Goal: Task Accomplishment & Management: Manage account settings

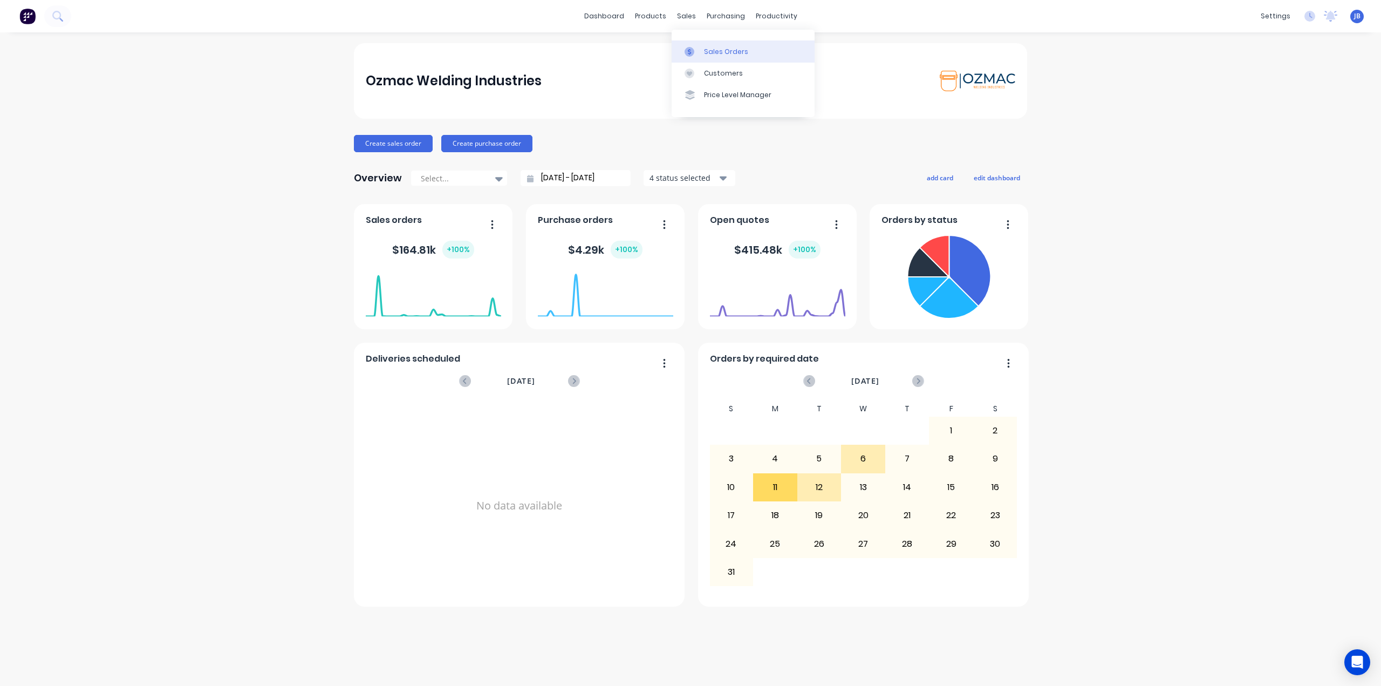
click at [703, 49] on link "Sales Orders" at bounding box center [743, 51] width 143 height 22
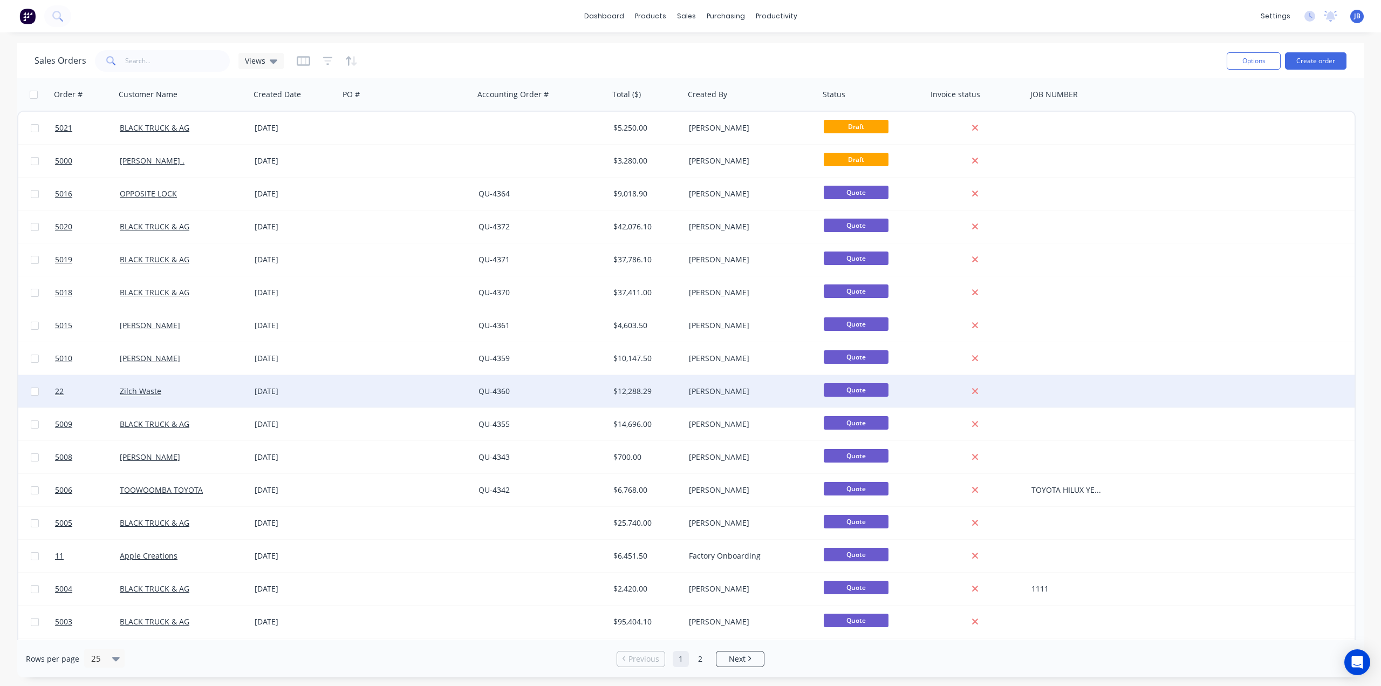
click at [403, 393] on div at bounding box center [406, 391] width 135 height 32
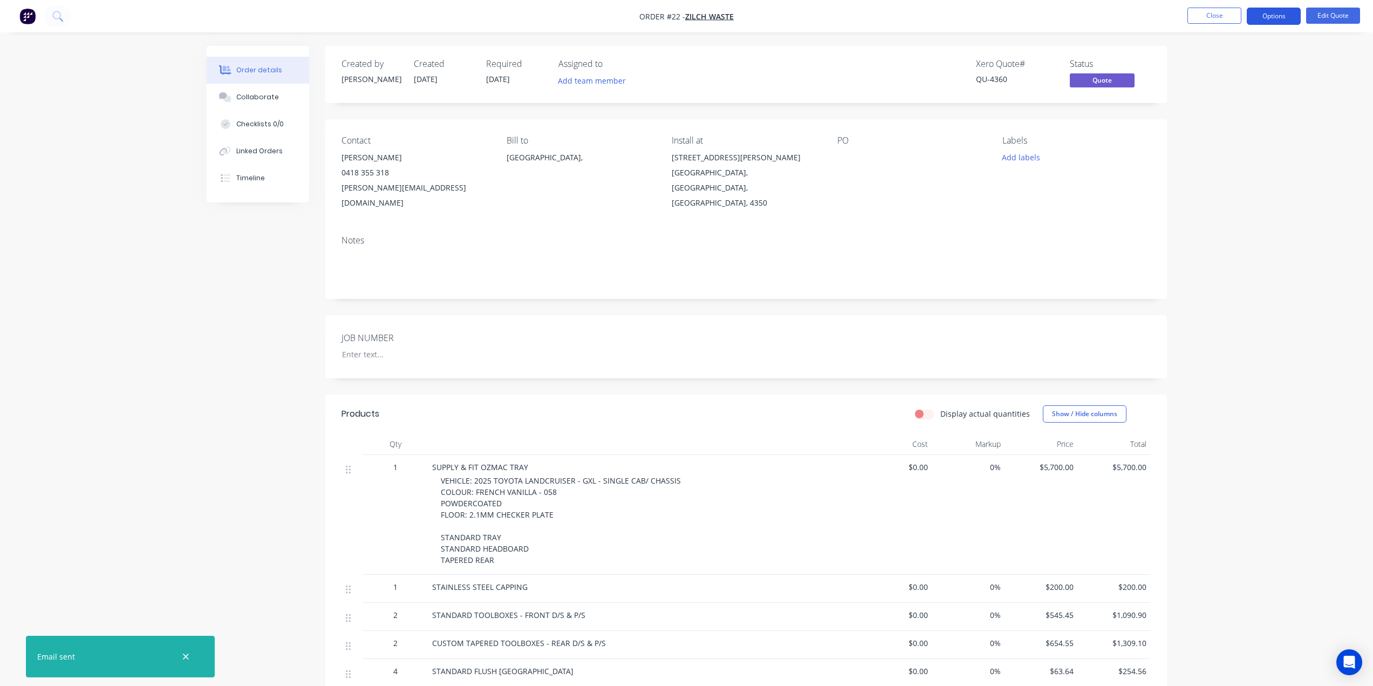
click at [1277, 15] on button "Options" at bounding box center [1274, 16] width 54 height 17
click at [1235, 131] on div "Convert to Order" at bounding box center [1241, 130] width 99 height 16
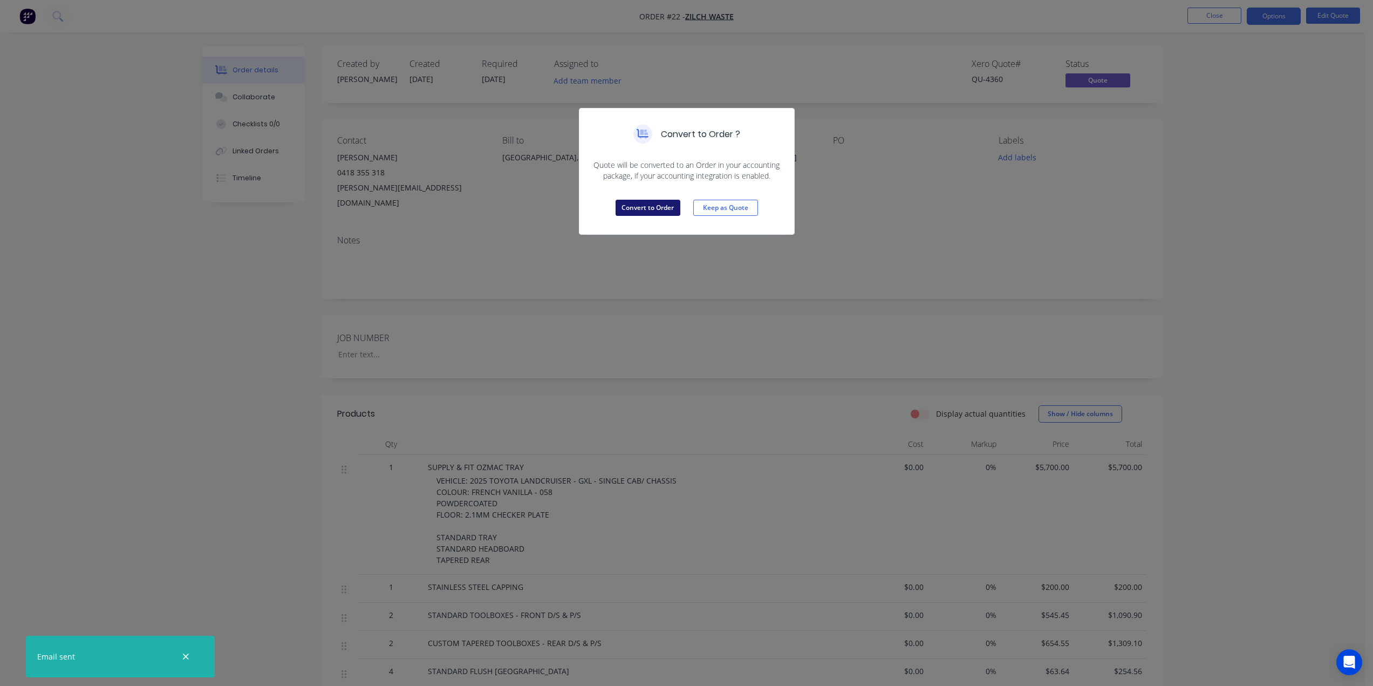
click at [660, 209] on button "Convert to Order" at bounding box center [648, 208] width 65 height 16
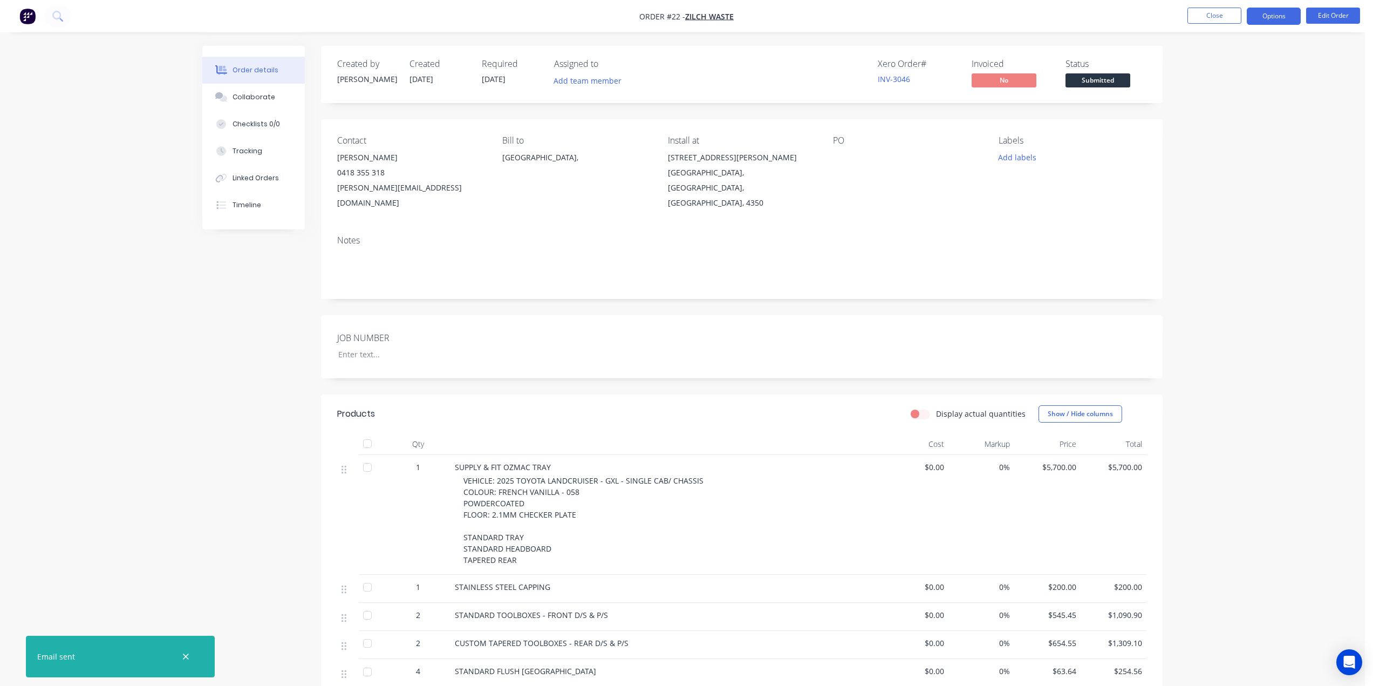
click at [1262, 19] on button "Options" at bounding box center [1274, 16] width 54 height 17
click at [1229, 126] on div "Work Order" at bounding box center [1241, 130] width 99 height 16
click at [1228, 109] on div "Without pricing" at bounding box center [1241, 109] width 99 height 16
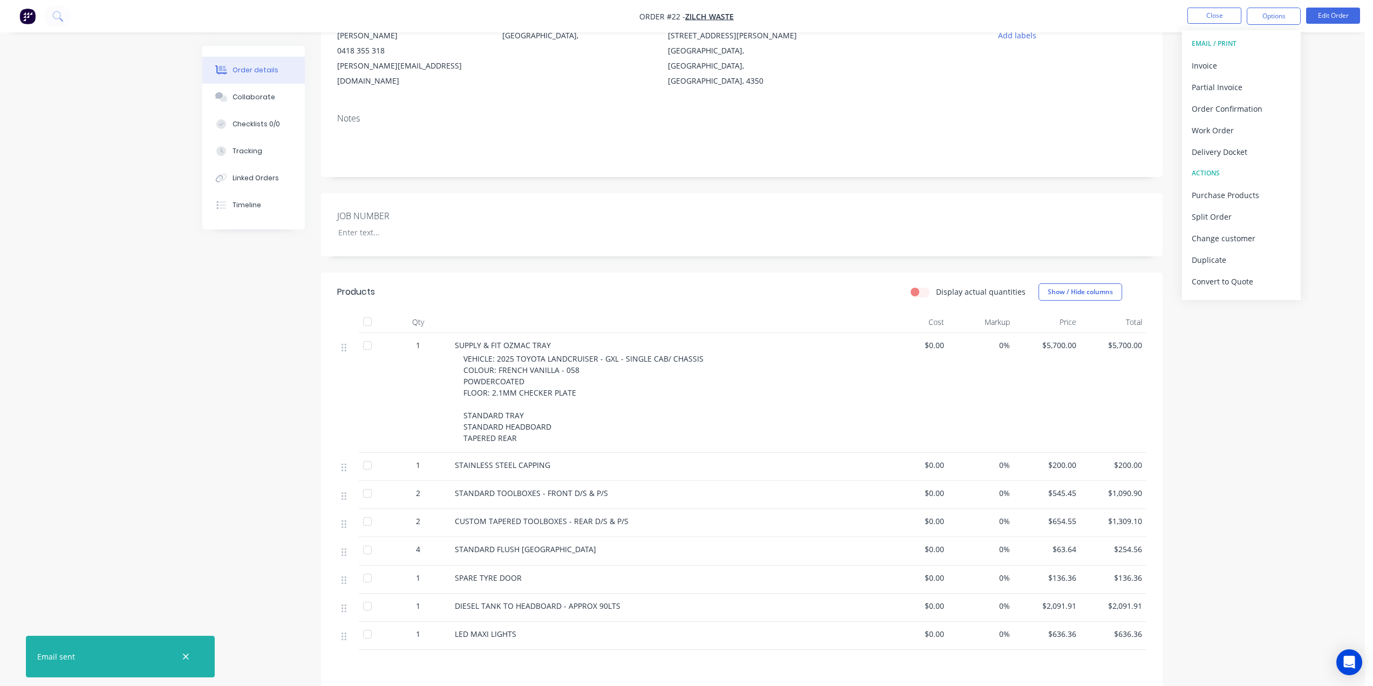
scroll to position [263, 0]
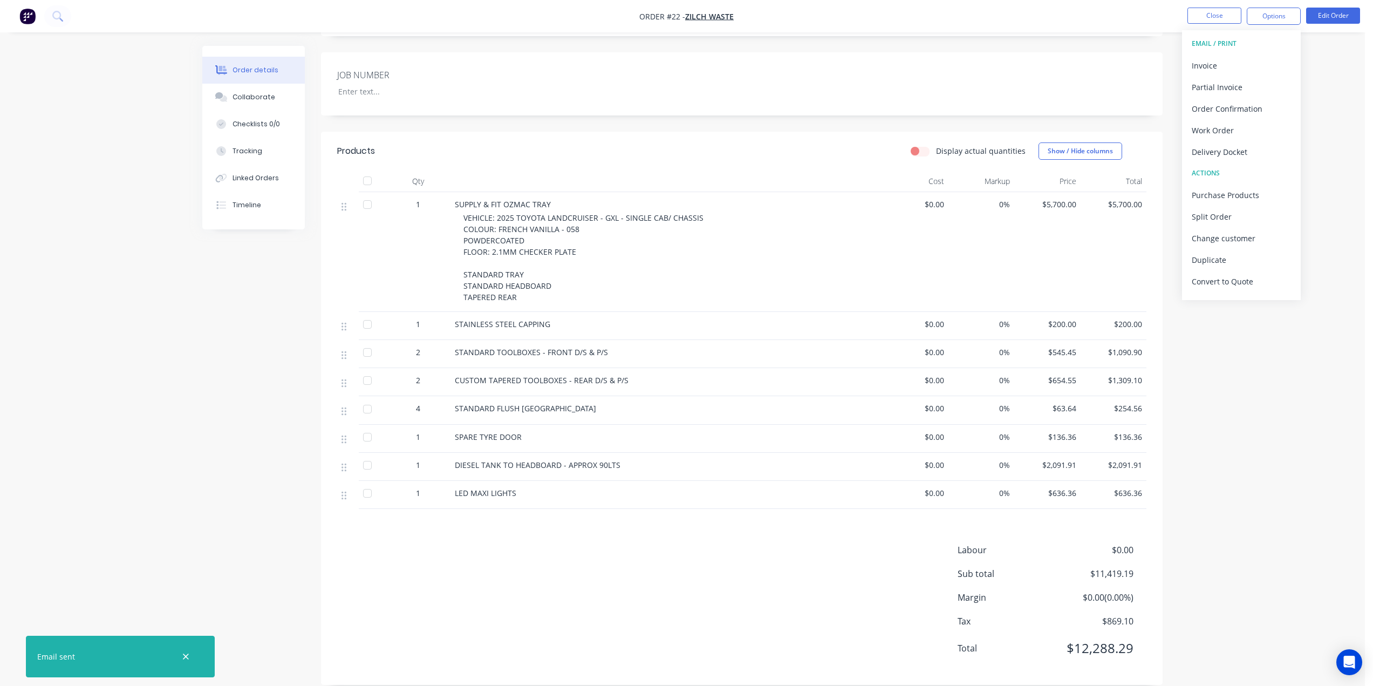
click at [669, 318] on div "STAINLESS STEEL CAPPING" at bounding box center [667, 326] width 432 height 28
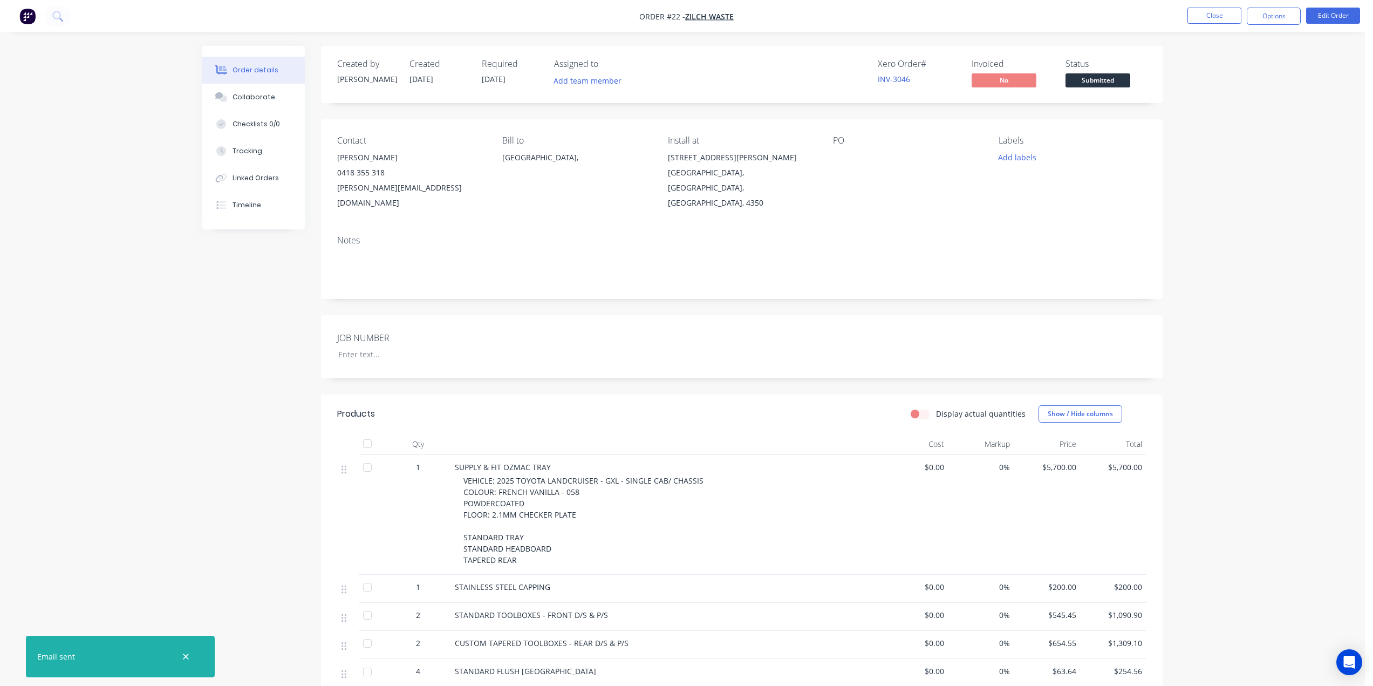
click at [1199, 190] on div "Order details Collaborate Checklists 0/0 Tracking Linked Orders Timeline Order …" at bounding box center [682, 482] width 1365 height 964
click at [1208, 90] on div "Order details Collaborate Checklists 0/0 Tracking Linked Orders Timeline Order …" at bounding box center [682, 482] width 1365 height 964
click at [1223, 14] on button "Close" at bounding box center [1215, 16] width 54 height 16
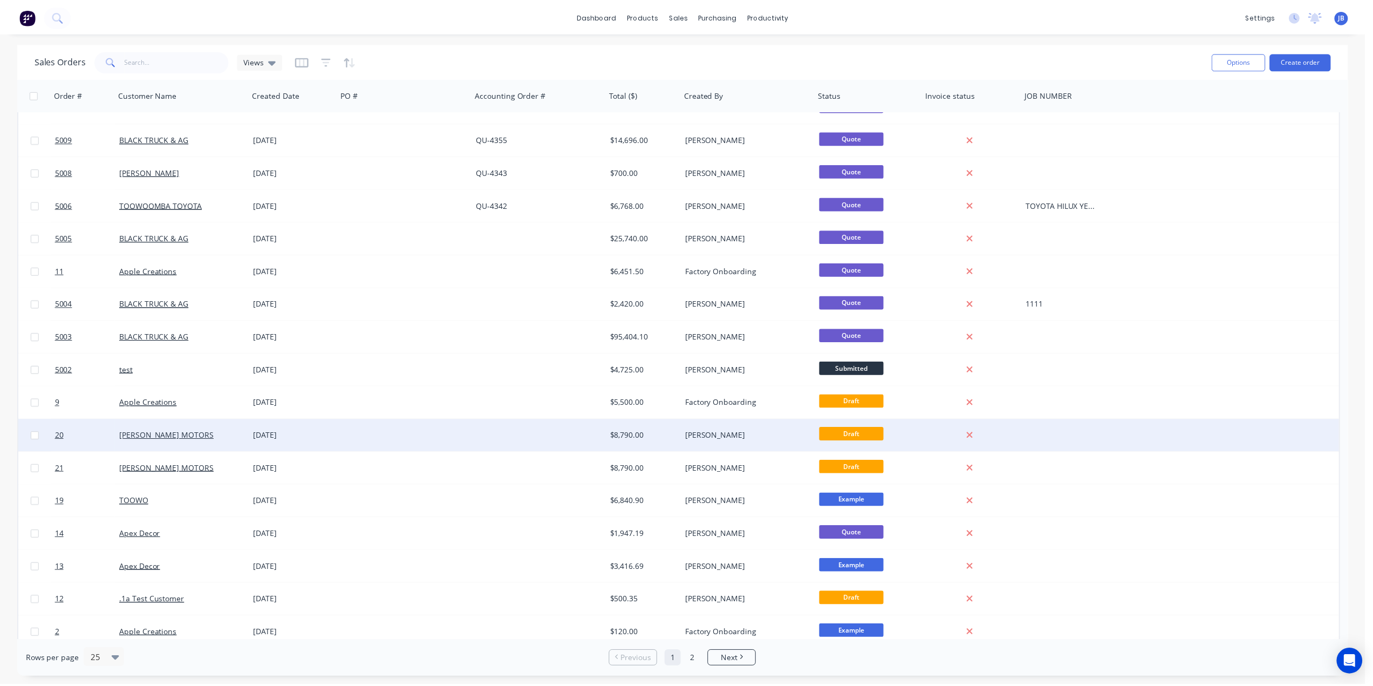
scroll to position [294, 0]
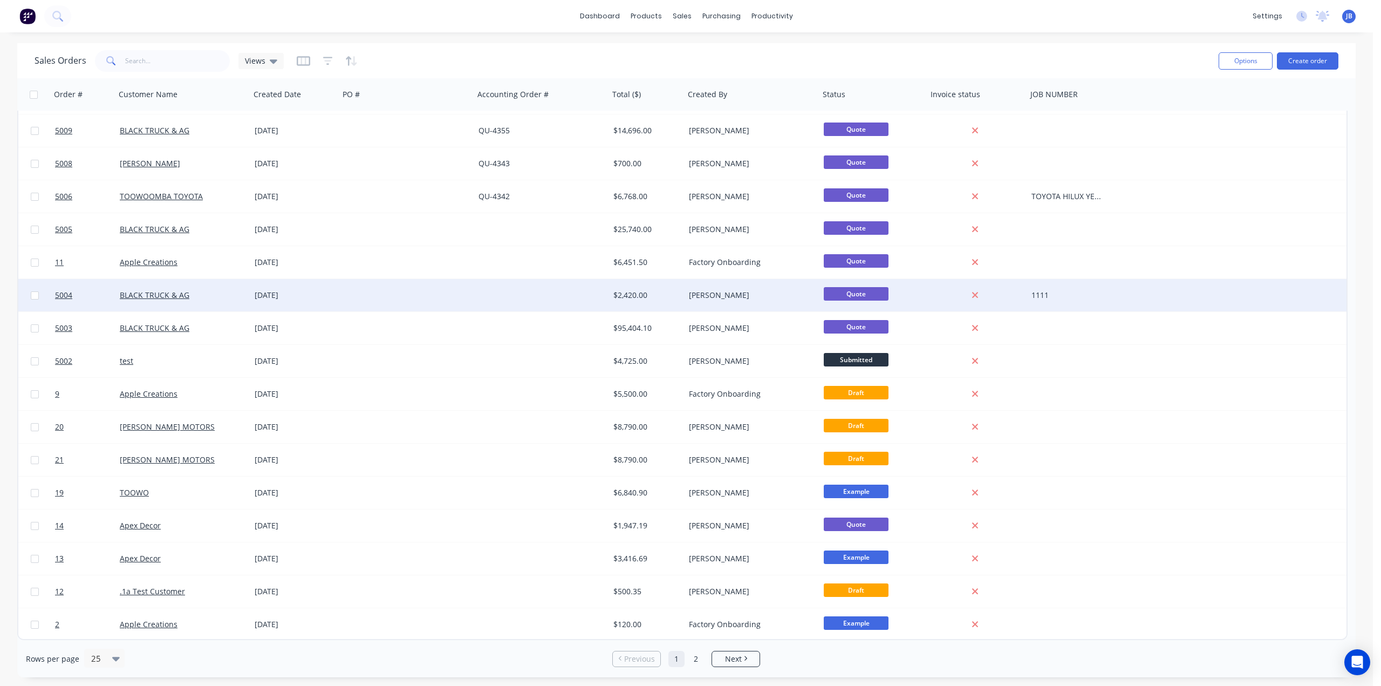
click at [397, 302] on div at bounding box center [406, 295] width 135 height 32
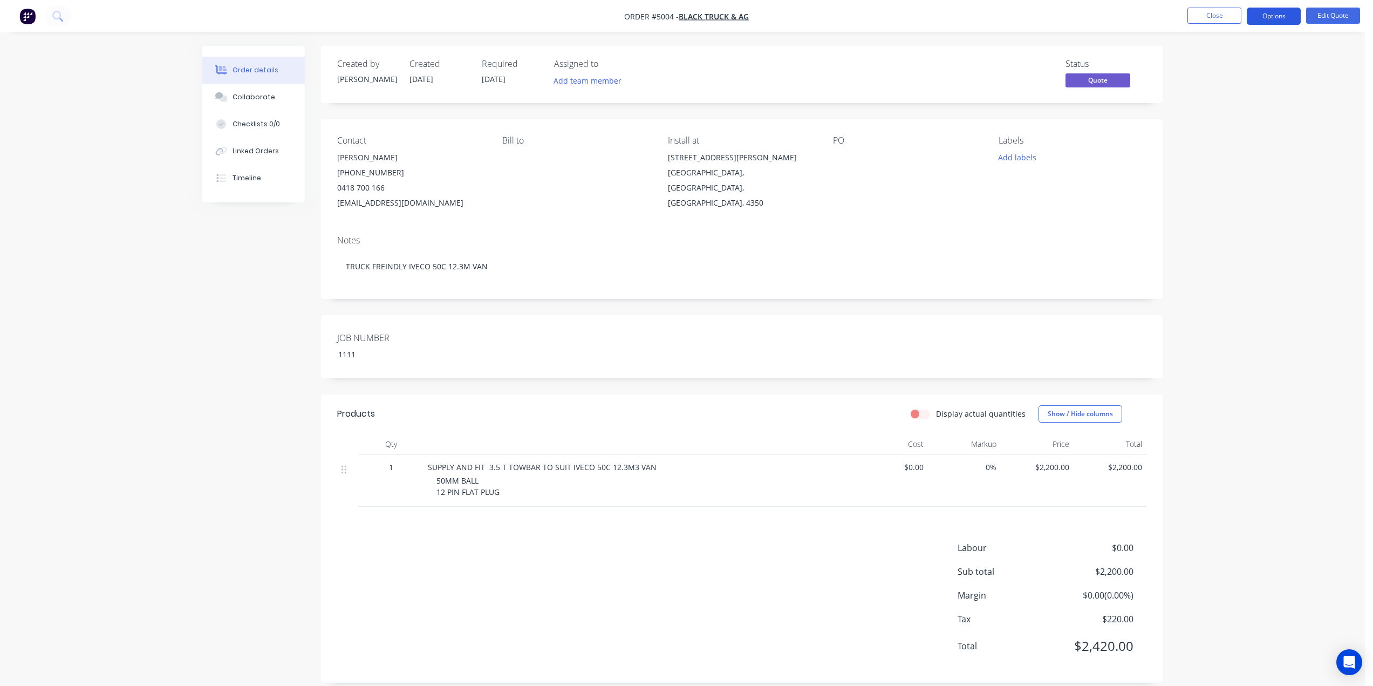
click at [1273, 15] on button "Options" at bounding box center [1274, 16] width 54 height 17
click at [1233, 133] on div "Convert to Order" at bounding box center [1241, 130] width 99 height 16
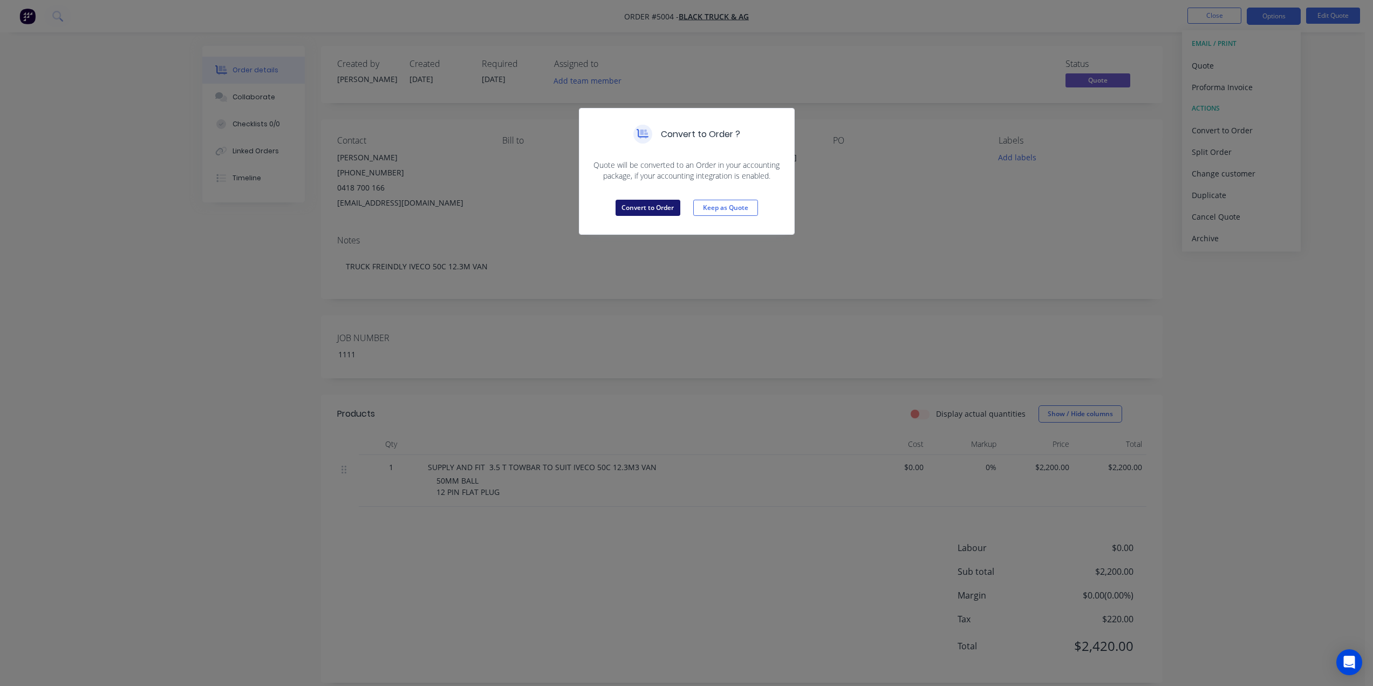
click at [655, 206] on button "Convert to Order" at bounding box center [648, 208] width 65 height 16
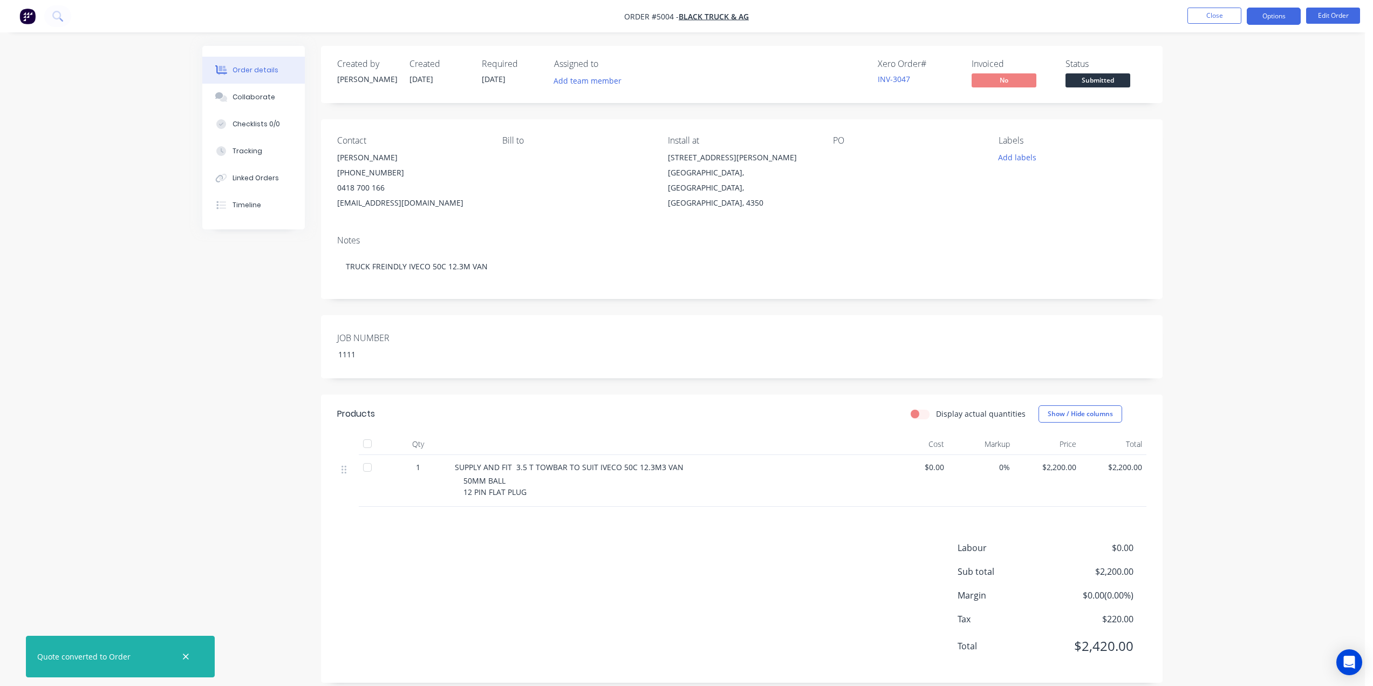
click at [1275, 19] on button "Options" at bounding box center [1274, 16] width 54 height 17
click at [886, 168] on div "PO" at bounding box center [907, 172] width 148 height 75
click at [1338, 19] on button "Edit Order" at bounding box center [1333, 16] width 54 height 16
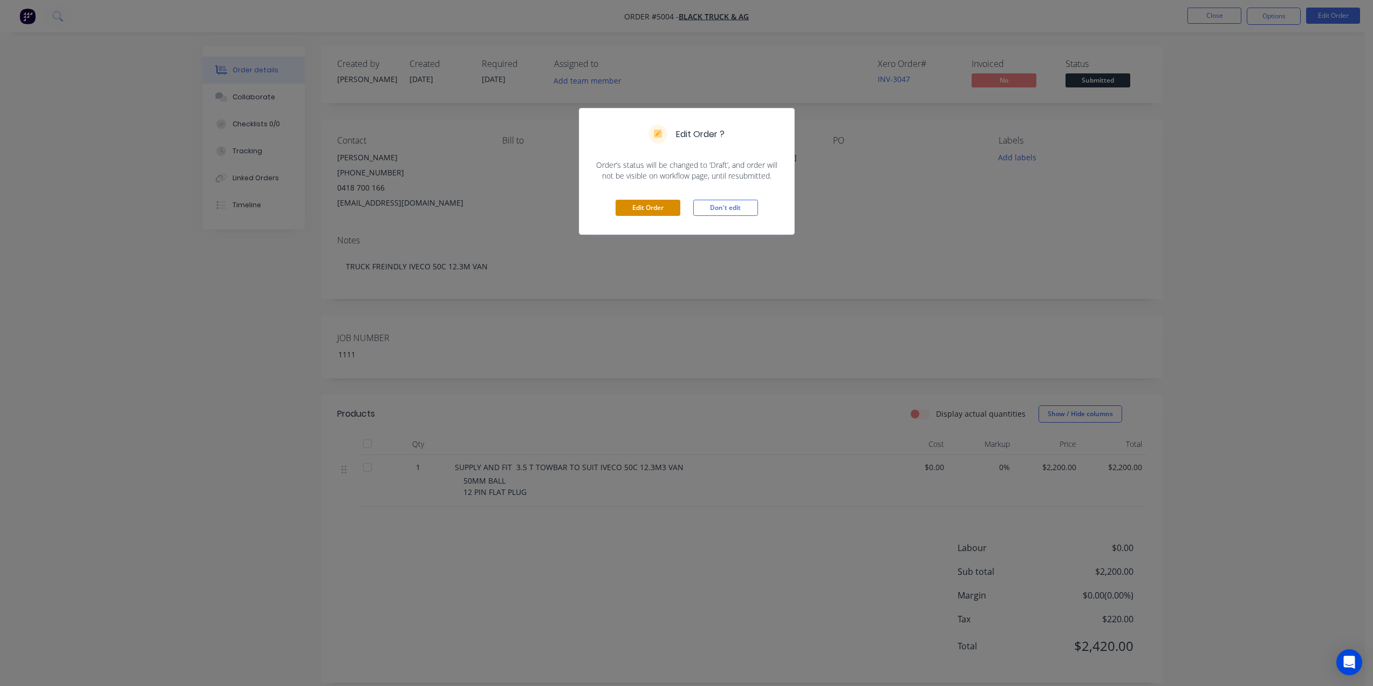
click at [649, 213] on button "Edit Order" at bounding box center [648, 208] width 65 height 16
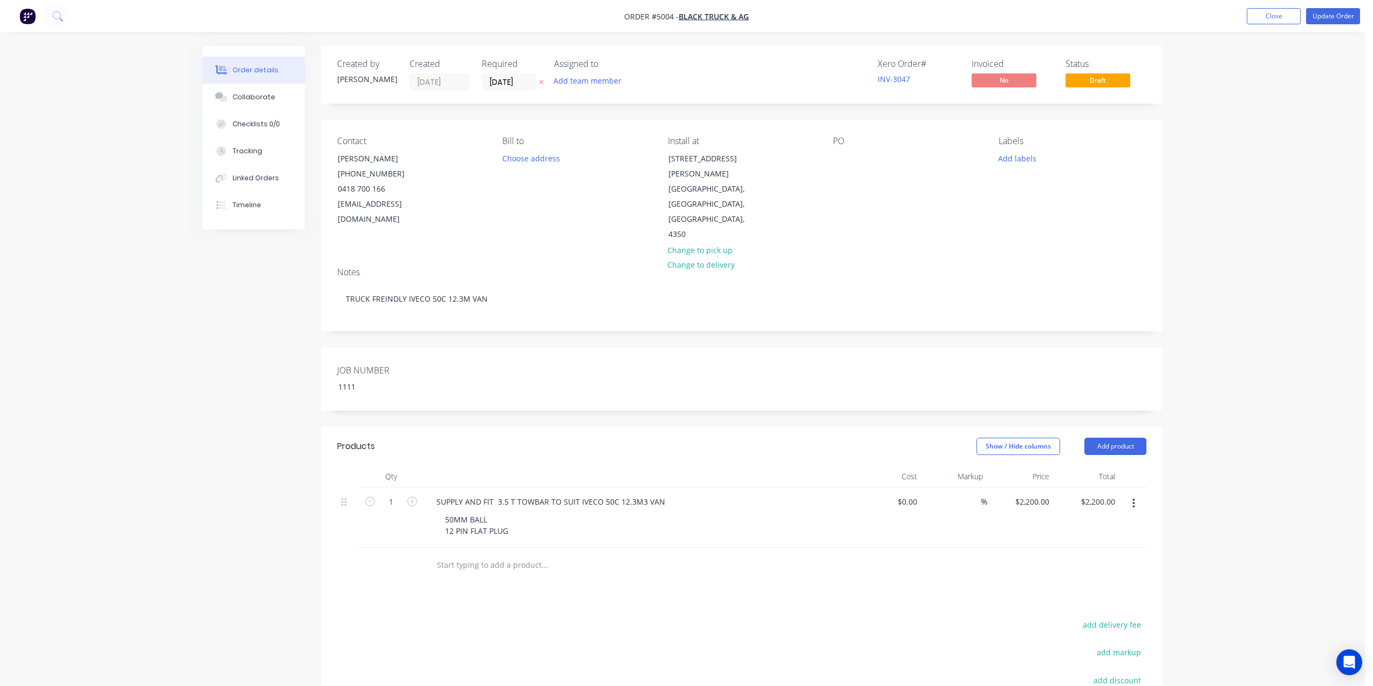
click at [838, 150] on div "PO" at bounding box center [907, 189] width 148 height 106
click at [846, 155] on div at bounding box center [841, 159] width 17 height 16
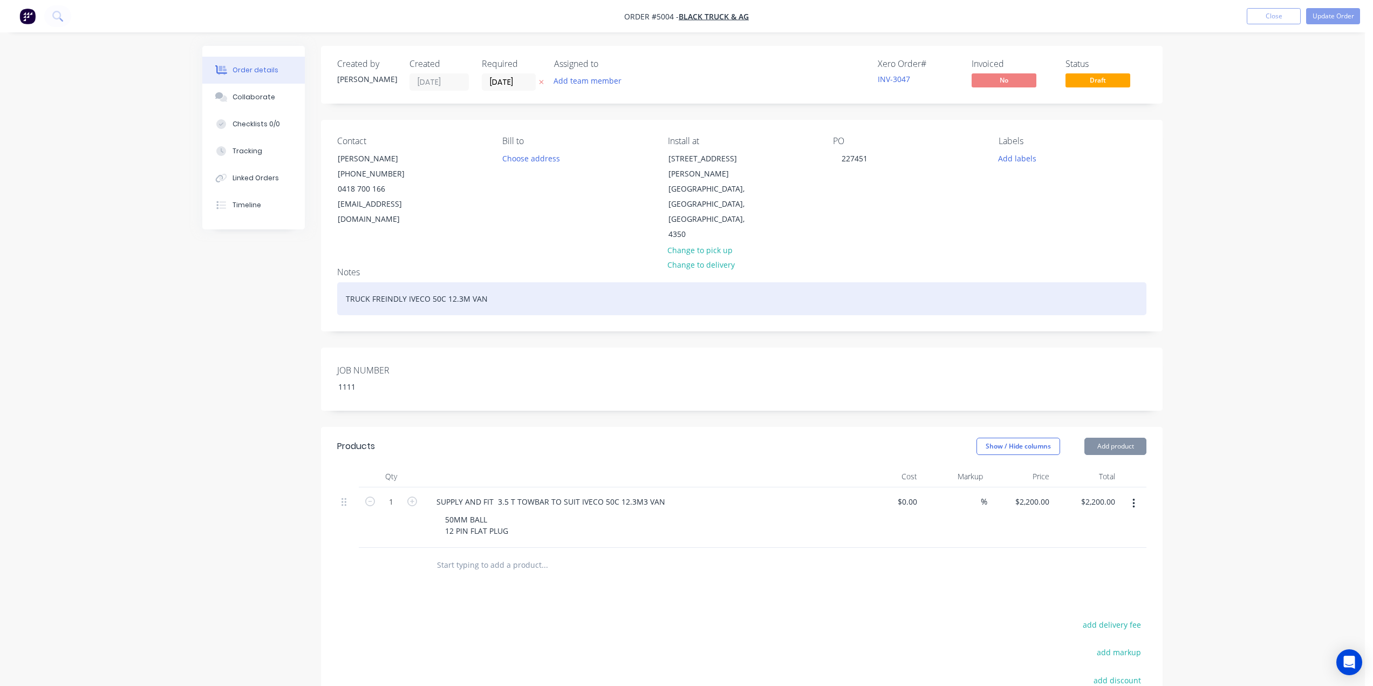
click at [946, 282] on div "TRUCK FREINDLY IVECO 50C 12.3M VAN" at bounding box center [741, 298] width 809 height 33
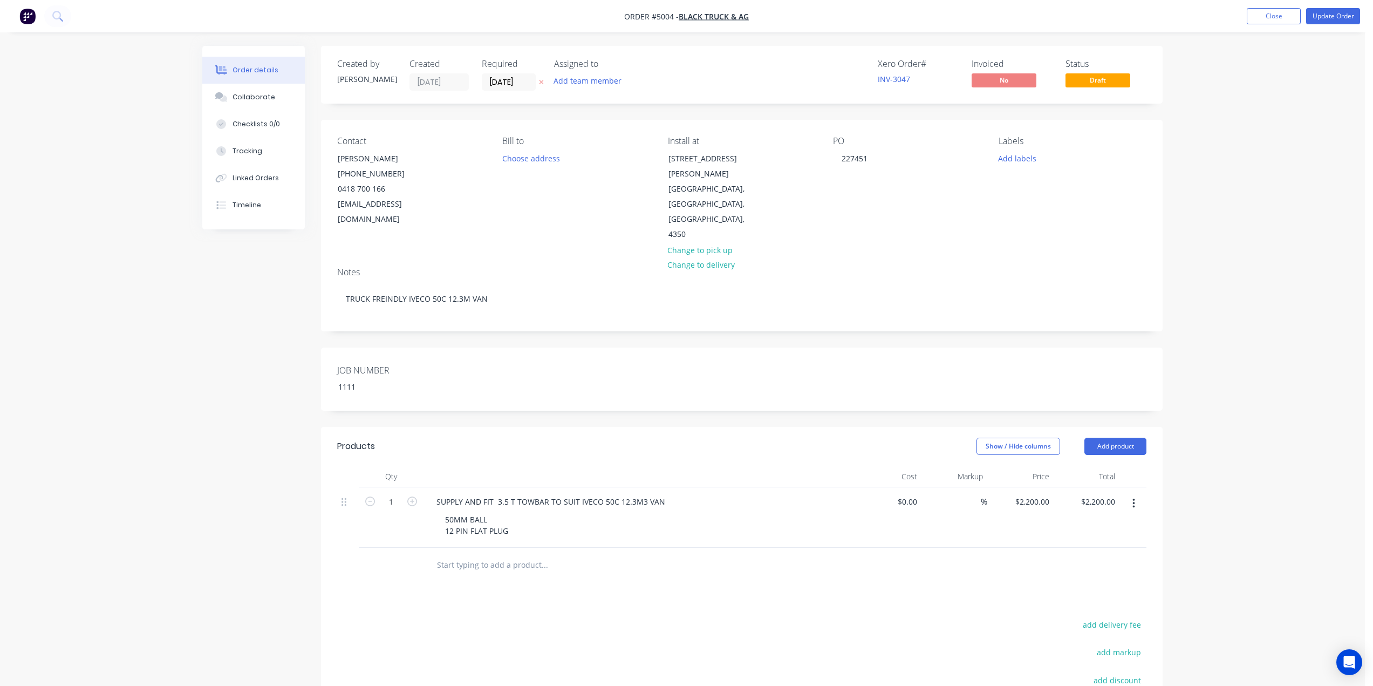
click at [1291, 179] on div "Order details Collaborate Checklists 0/0 Tracking Linked Orders Timeline Order …" at bounding box center [682, 429] width 1365 height 858
click at [1319, 9] on button "Update Order" at bounding box center [1333, 16] width 54 height 16
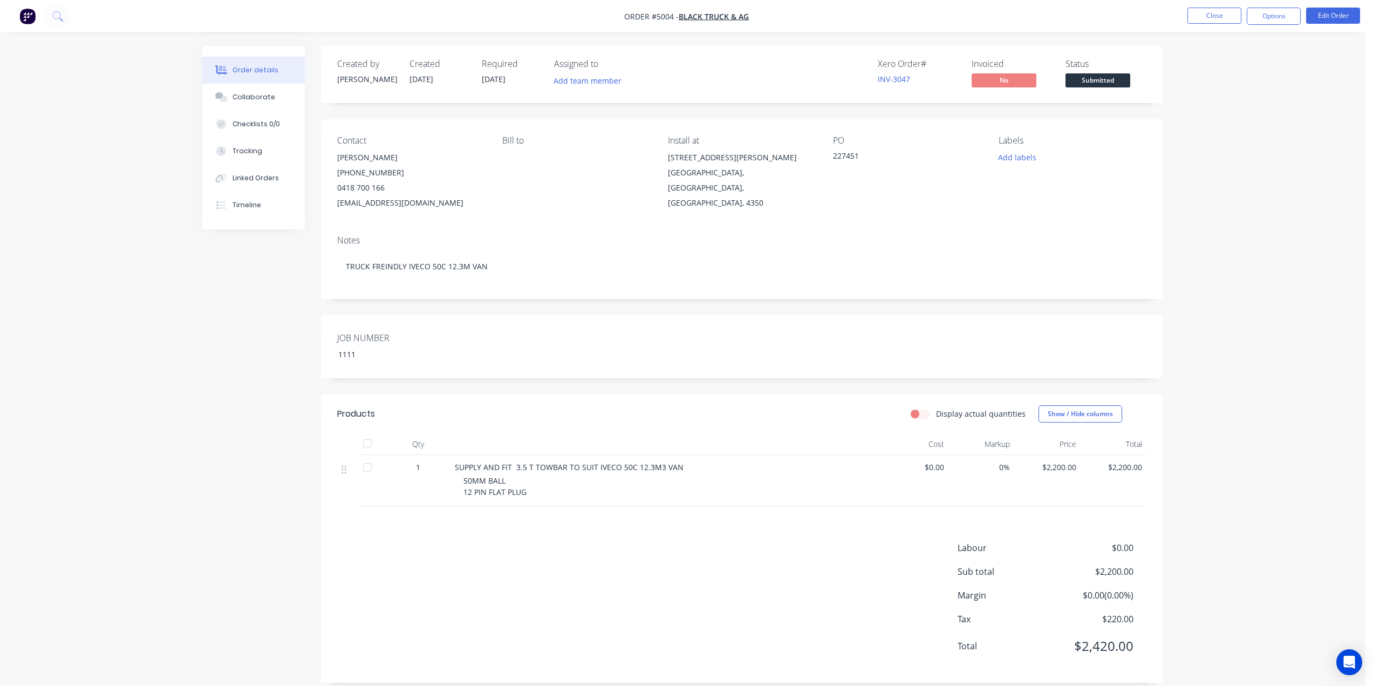
click at [793, 354] on div "JOB NUMBER 1111" at bounding box center [742, 346] width 842 height 63
click at [1191, 264] on div "Order details Collaborate Checklists 0/0 Tracking Linked Orders Timeline Order …" at bounding box center [682, 349] width 1365 height 699
click at [1215, 18] on button "Close" at bounding box center [1215, 16] width 54 height 16
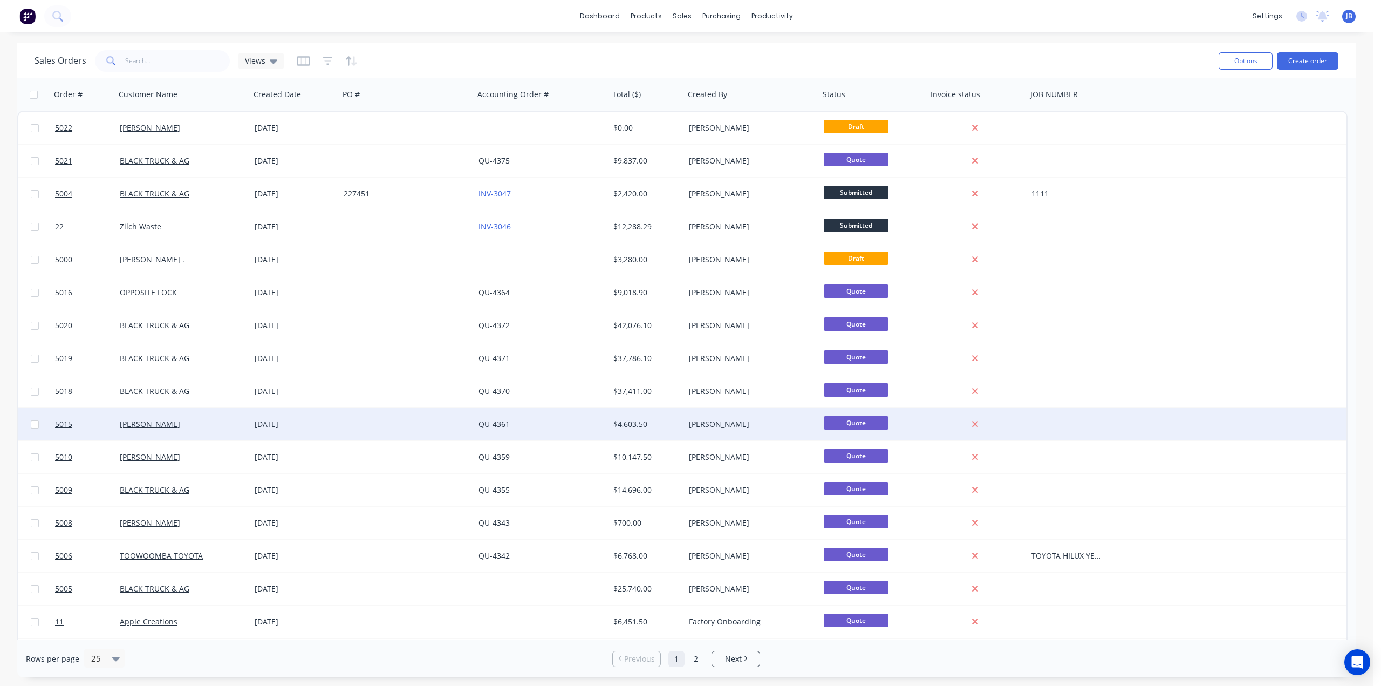
click at [396, 430] on div at bounding box center [406, 424] width 135 height 32
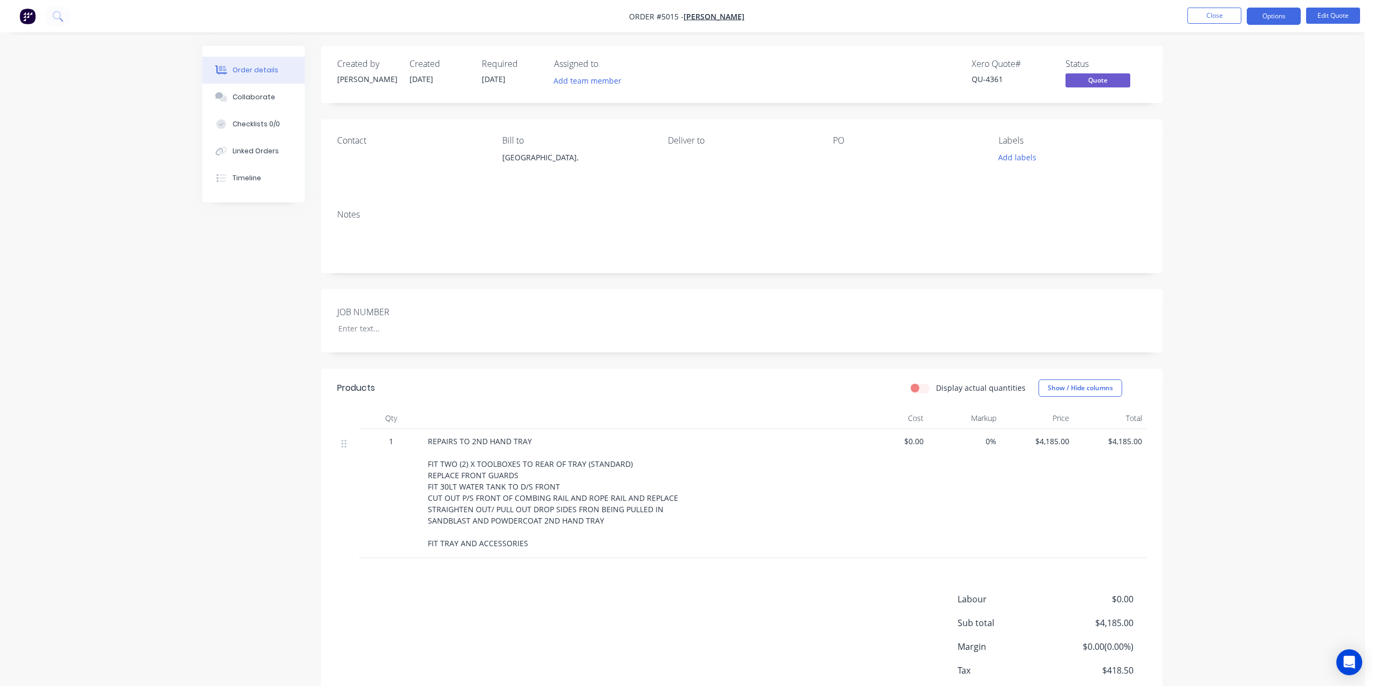
click at [737, 370] on header "Products Display actual quantities Show / Hide columns" at bounding box center [742, 388] width 842 height 39
click at [1224, 21] on button "Close" at bounding box center [1215, 16] width 54 height 16
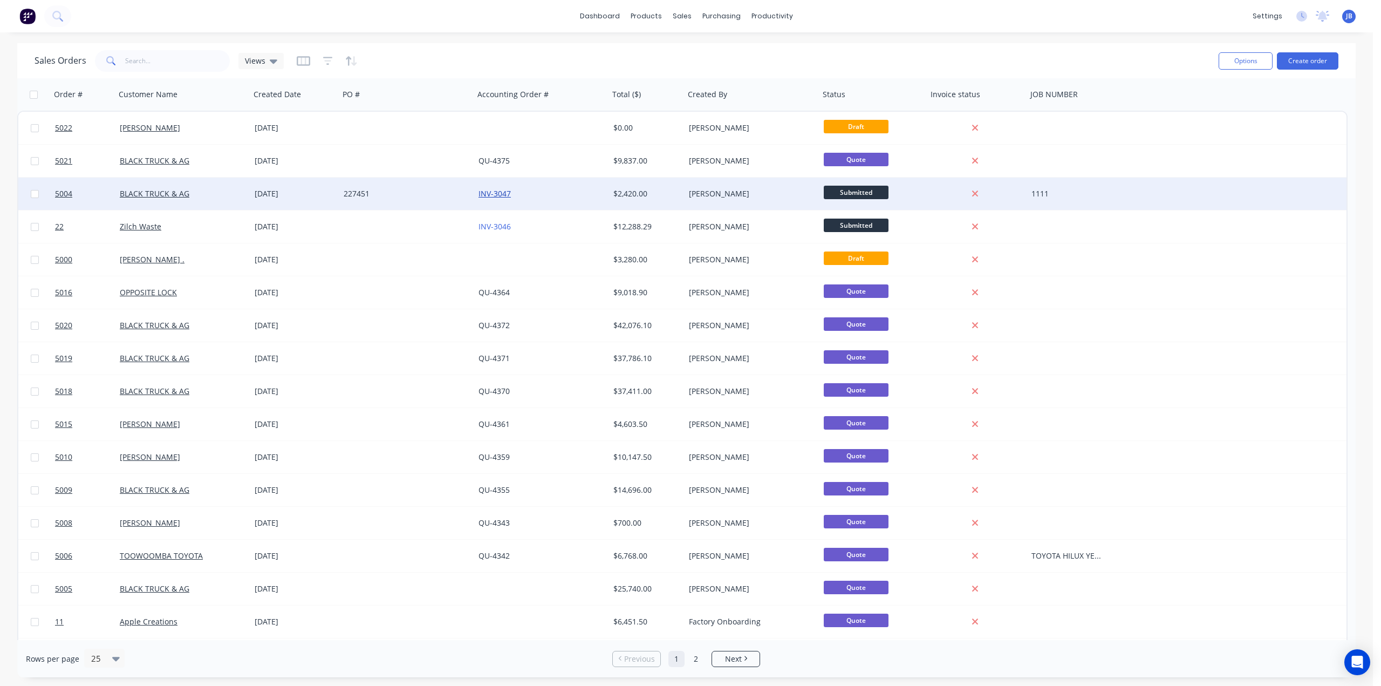
click at [499, 194] on link "INV-3047" at bounding box center [495, 193] width 32 height 10
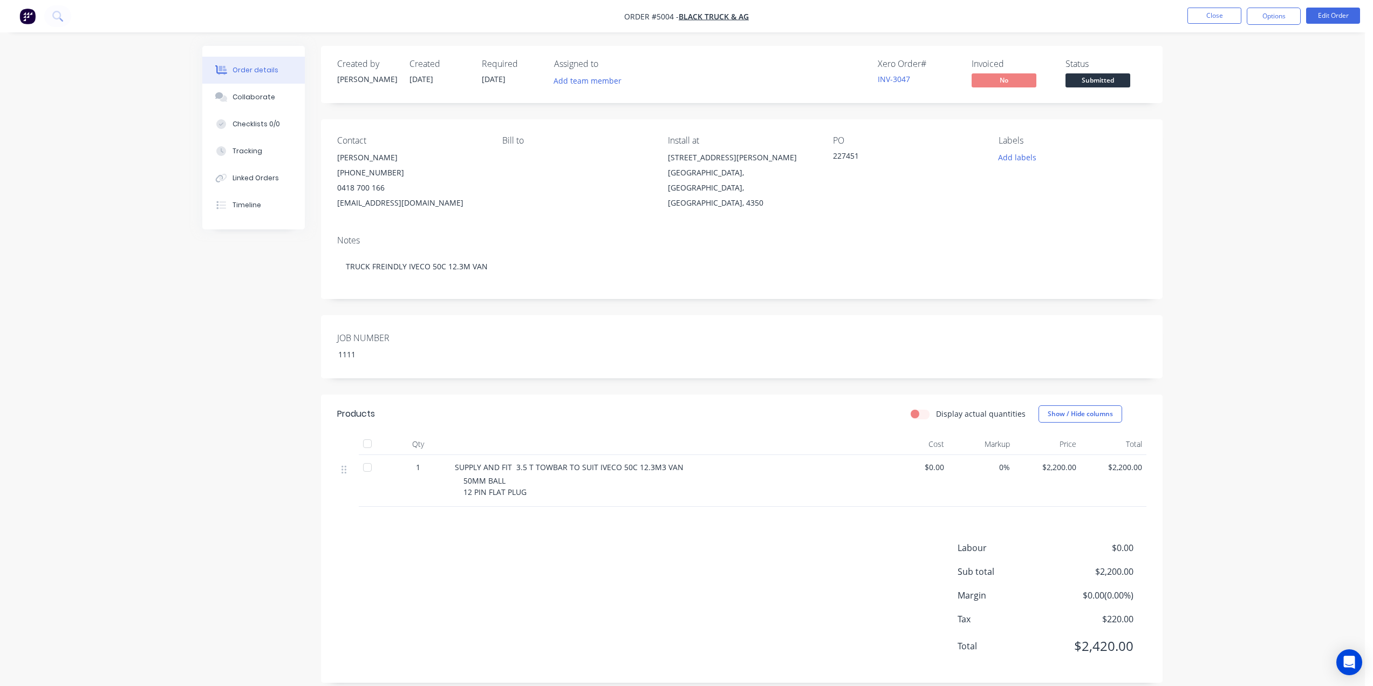
click at [646, 239] on div "Notes" at bounding box center [741, 240] width 809 height 10
drag, startPoint x: 1246, startPoint y: 115, endPoint x: 1242, endPoint y: 67, distance: 48.2
click at [1246, 113] on div "Order details Collaborate Checklists 0/0 Tracking Linked Orders Timeline Order …" at bounding box center [682, 349] width 1365 height 699
click at [1237, 8] on button "Close" at bounding box center [1215, 16] width 54 height 16
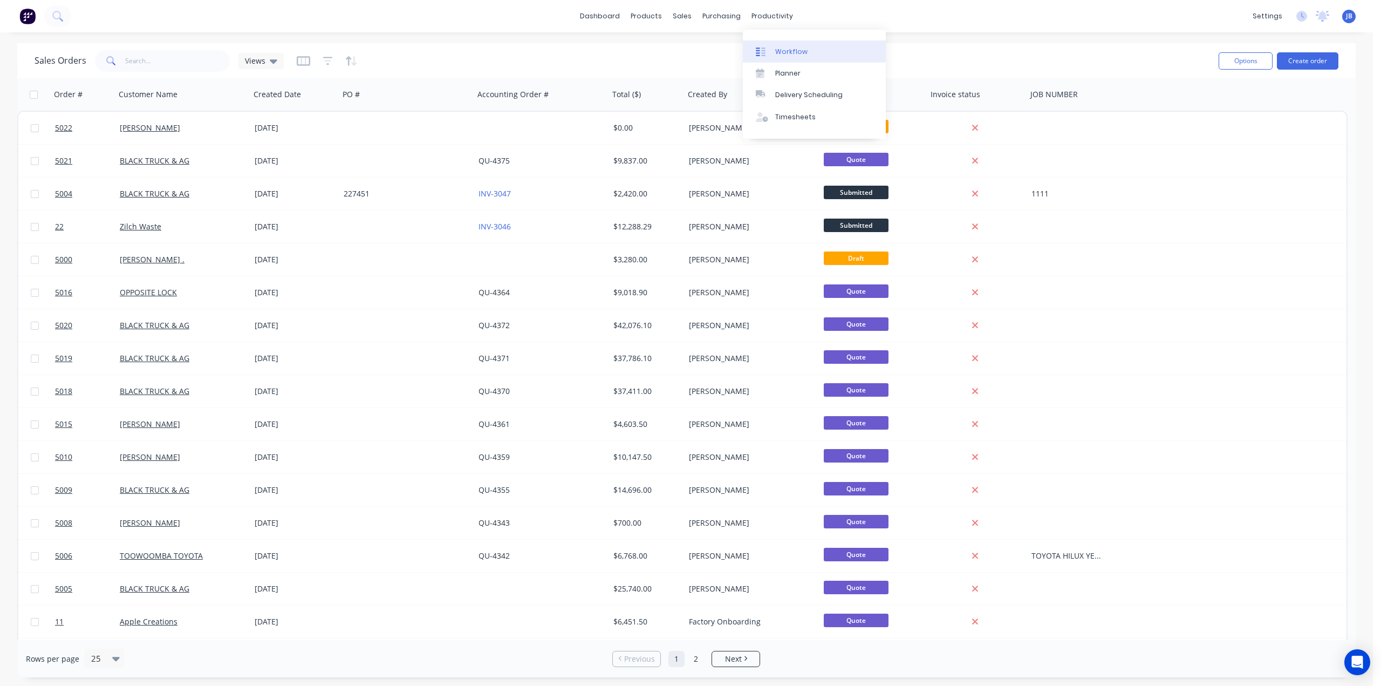
click at [783, 53] on div "Workflow" at bounding box center [791, 52] width 32 height 10
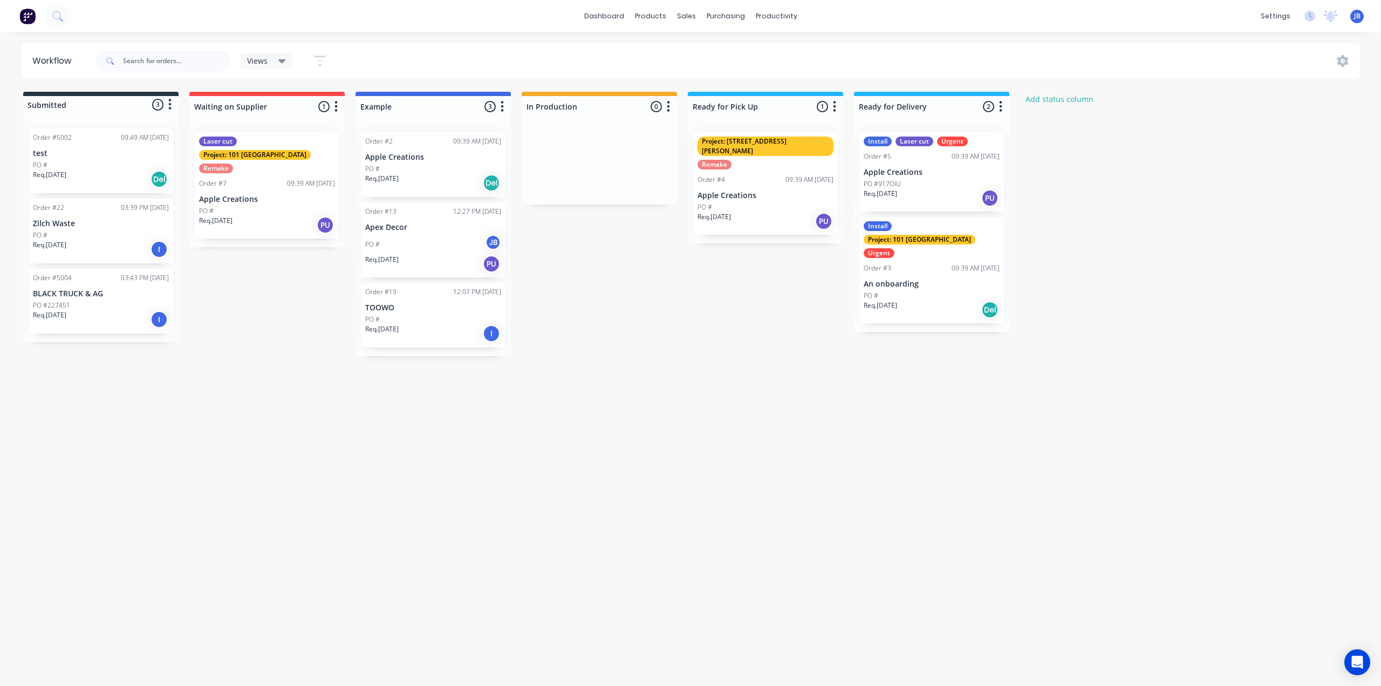
click at [89, 171] on div "Req. [DATE] Del" at bounding box center [101, 179] width 136 height 18
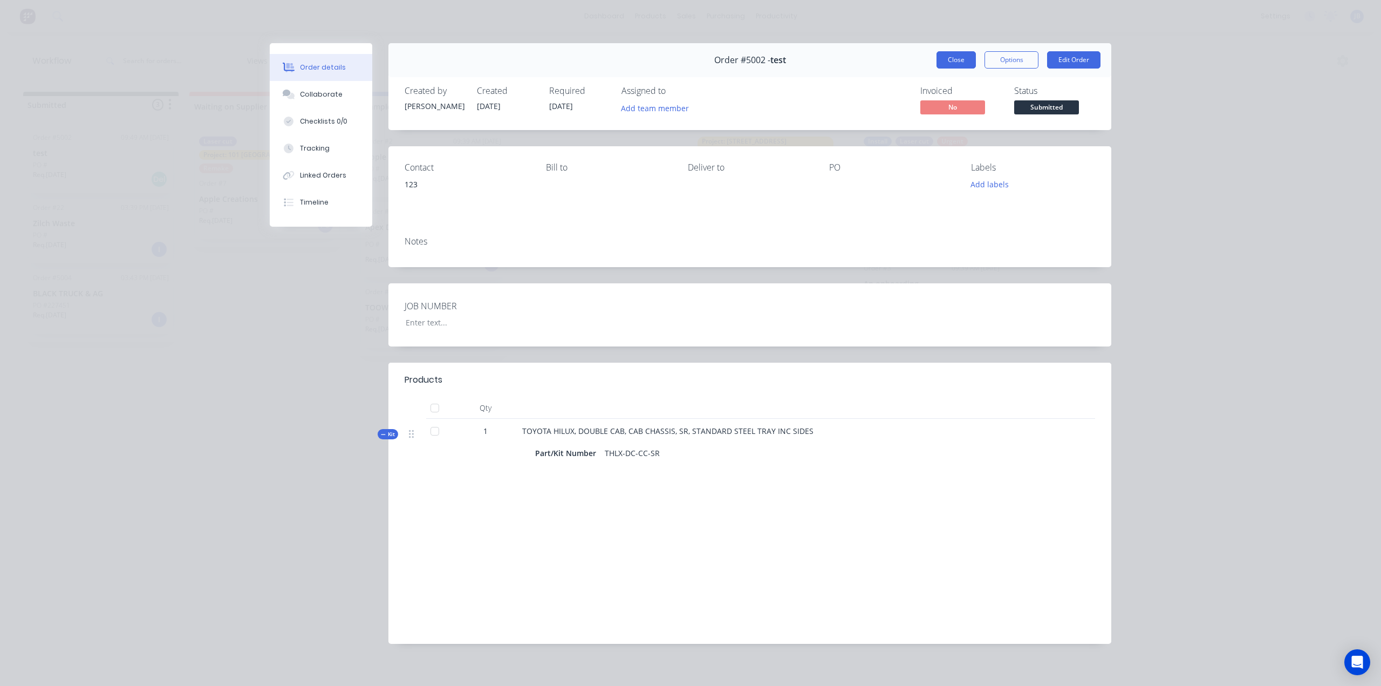
click at [948, 65] on button "Close" at bounding box center [956, 59] width 39 height 17
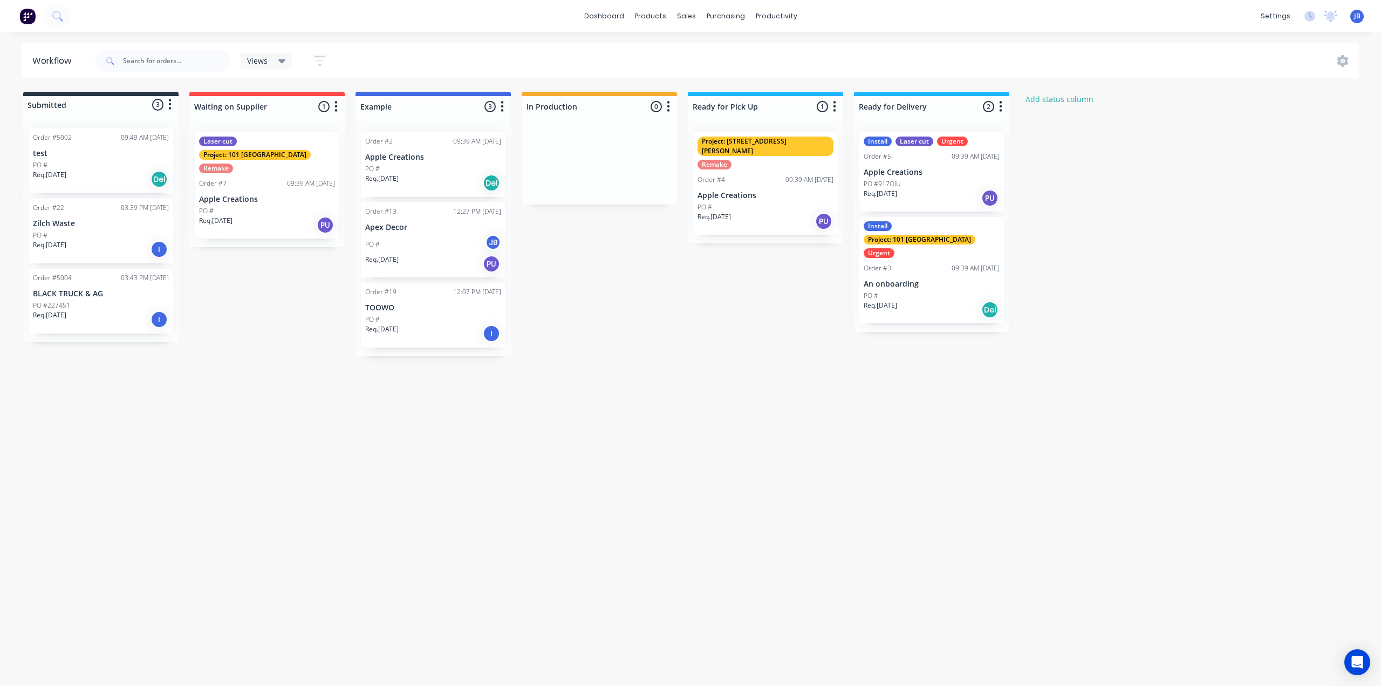
click at [675, 303] on div "Submitted 3 Status colour #273444 hex #273444 Save Cancel Summaries Total order…" at bounding box center [657, 224] width 1330 height 264
click at [313, 179] on div "09:39 AM [DATE]" at bounding box center [311, 184] width 48 height 10
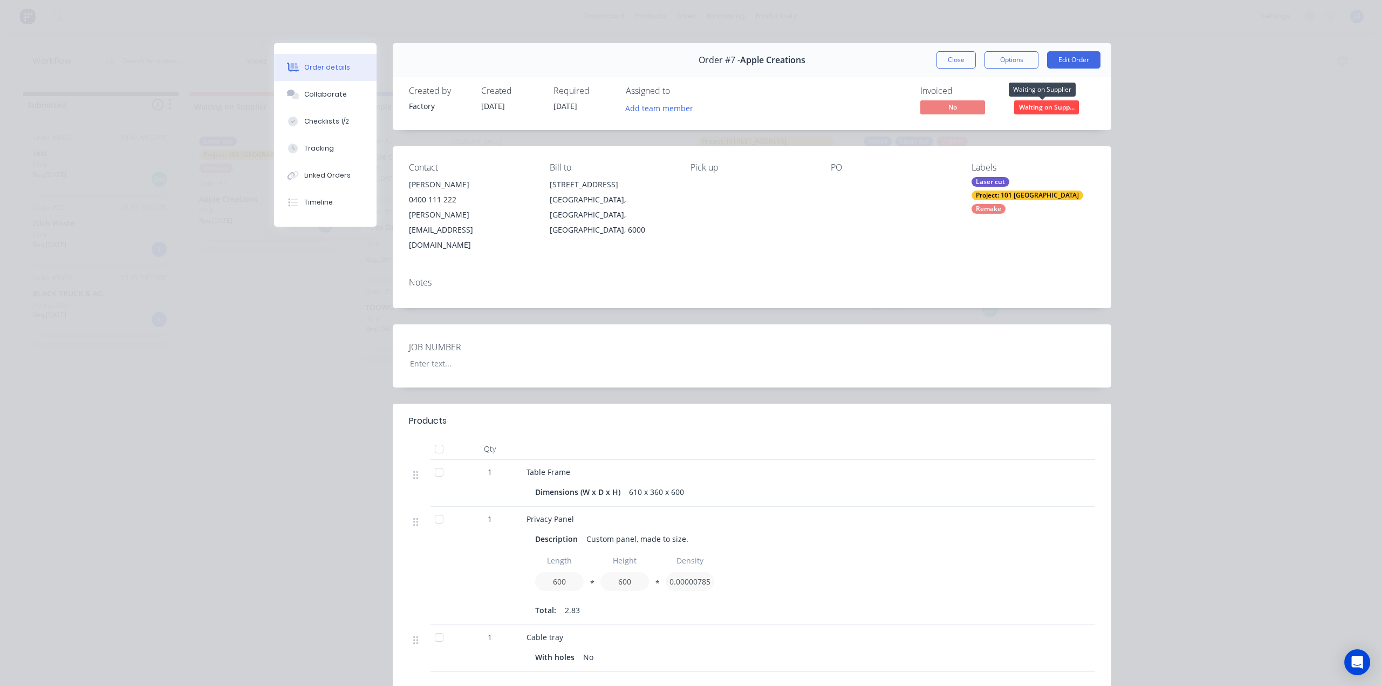
click at [1027, 103] on span "Waiting on Supp..." at bounding box center [1046, 106] width 65 height 13
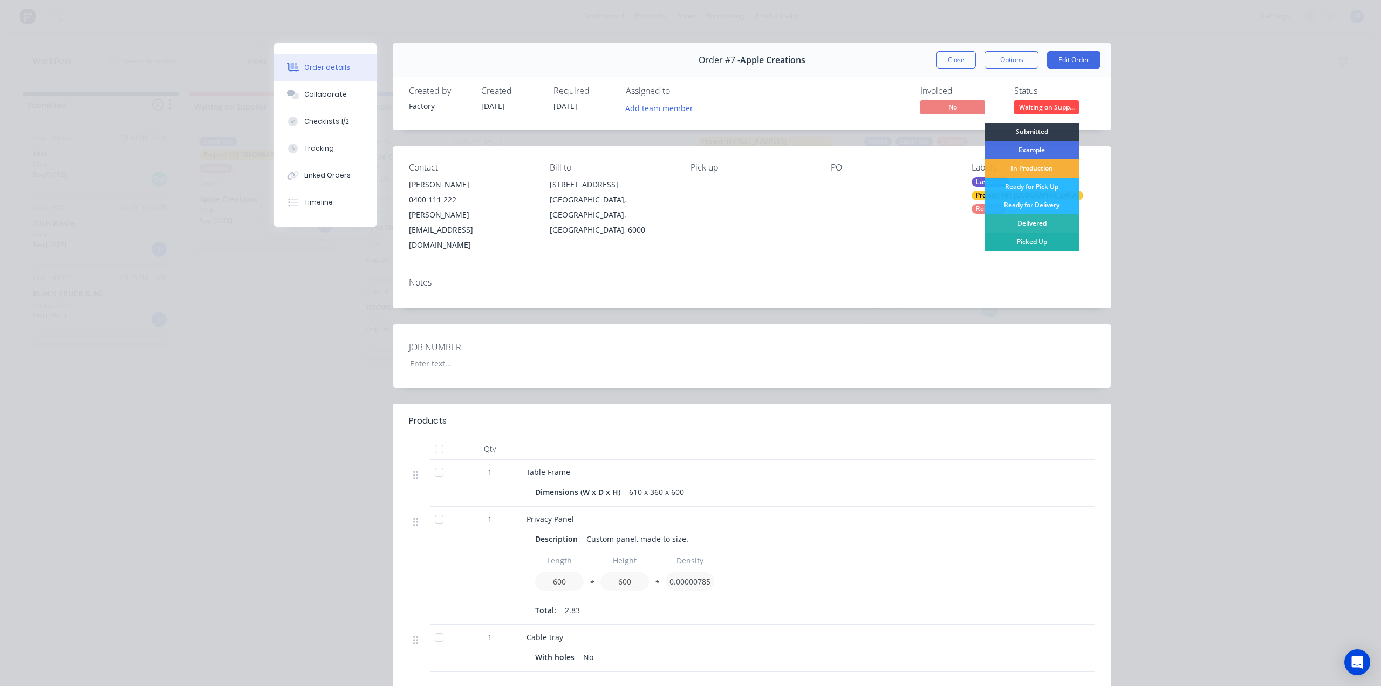
click at [1041, 237] on div "Picked Up" at bounding box center [1032, 242] width 94 height 18
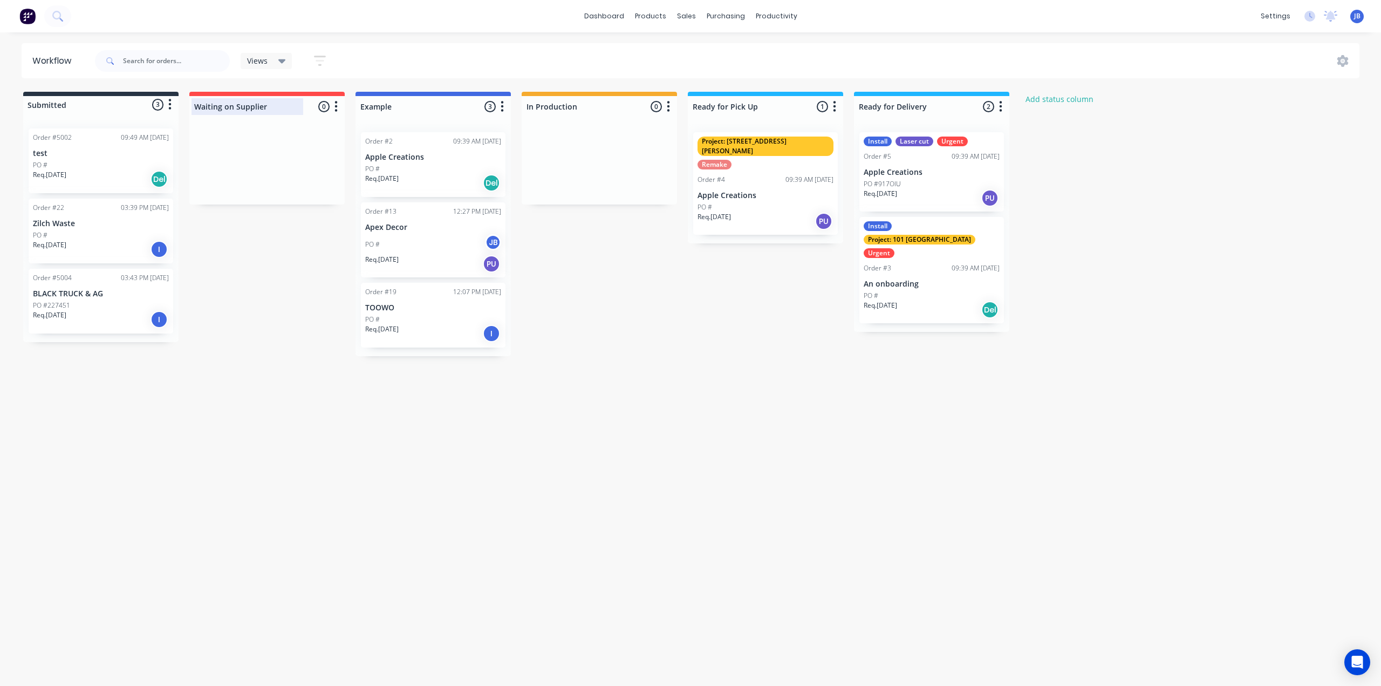
click at [248, 112] on div at bounding box center [266, 106] width 155 height 21
drag, startPoint x: 273, startPoint y: 108, endPoint x: 187, endPoint y: 103, distance: 86.5
click at [187, 103] on div "Submitted 3 Status colour #273444 hex #273444 Save Cancel Summaries Total order…" at bounding box center [657, 224] width 1330 height 264
click at [282, 210] on div "Submitted 3 Status colour #273444 hex #273444 Save Cancel Summaries Total order…" at bounding box center [657, 224] width 1330 height 264
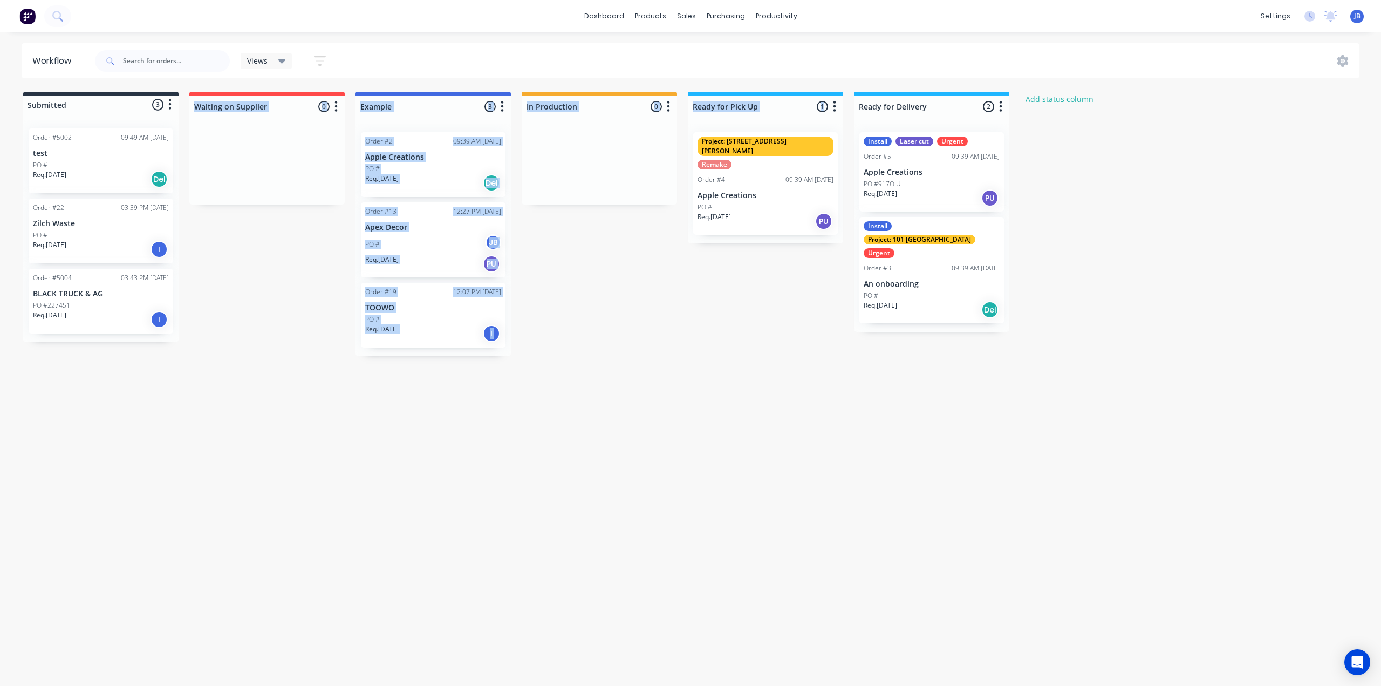
drag, startPoint x: 299, startPoint y: 95, endPoint x: 582, endPoint y: 118, distance: 283.7
click at [673, 119] on div "Submitted 3 Status colour #273444 hex #273444 Save Cancel Summaries Total order…" at bounding box center [657, 224] width 1330 height 264
click at [310, 281] on div "Submitted 3 Status colour #273444 hex #273444 Save Cancel Summaries Total order…" at bounding box center [657, 224] width 1330 height 264
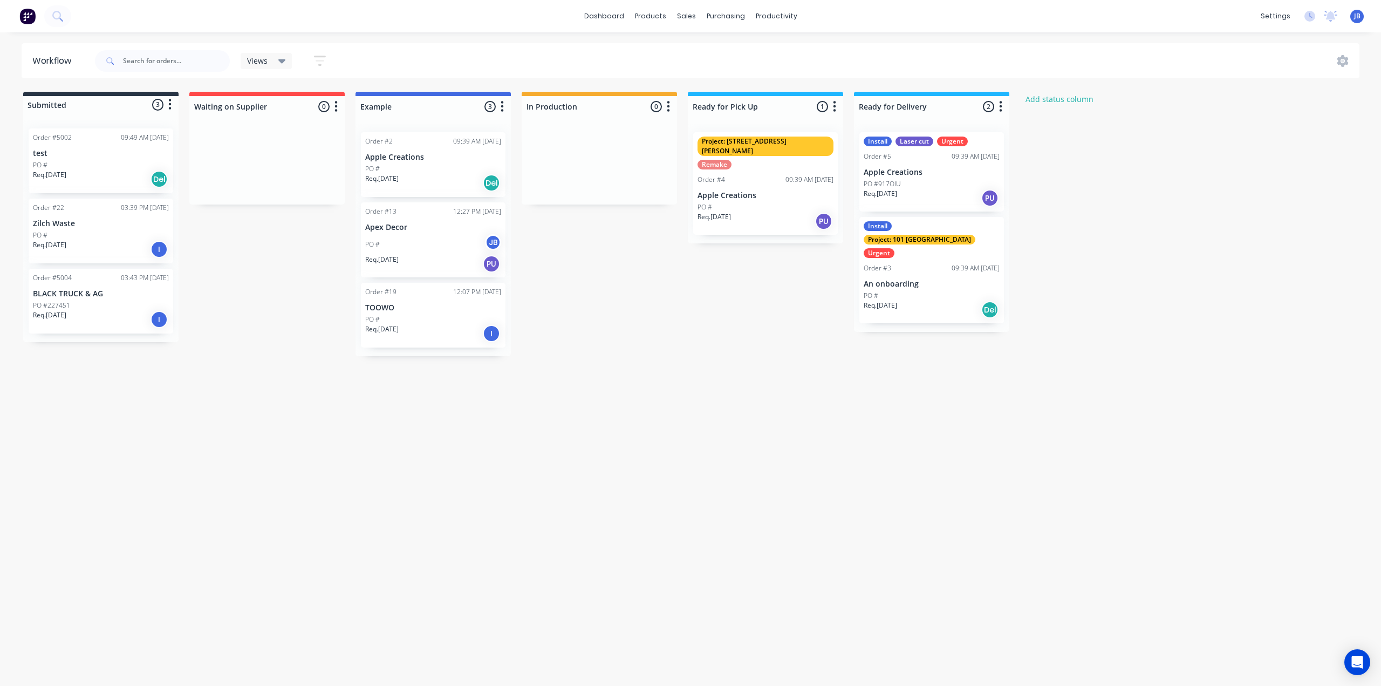
drag, startPoint x: 270, startPoint y: 171, endPoint x: 322, endPoint y: 185, distance: 53.5
click at [322, 185] on div at bounding box center [266, 164] width 155 height 81
click at [1340, 62] on icon at bounding box center [1343, 61] width 11 height 12
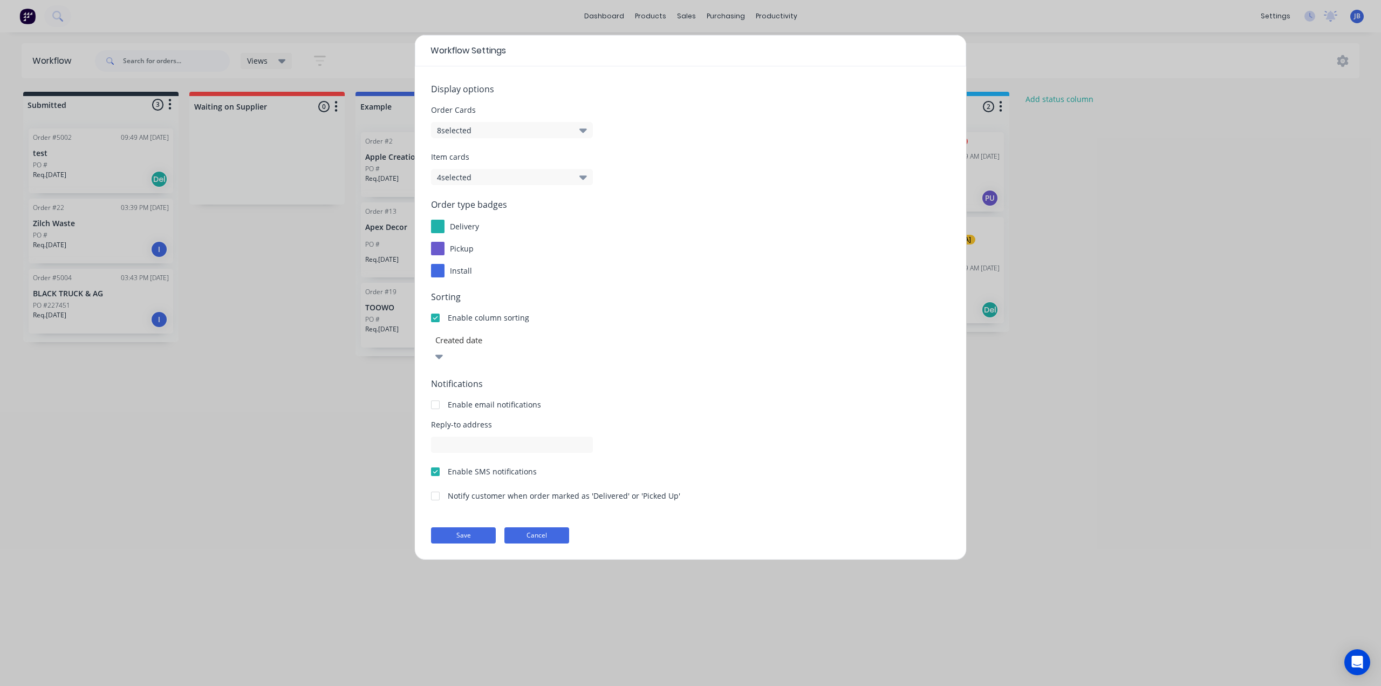
click at [538, 527] on button "Cancel" at bounding box center [537, 535] width 65 height 16
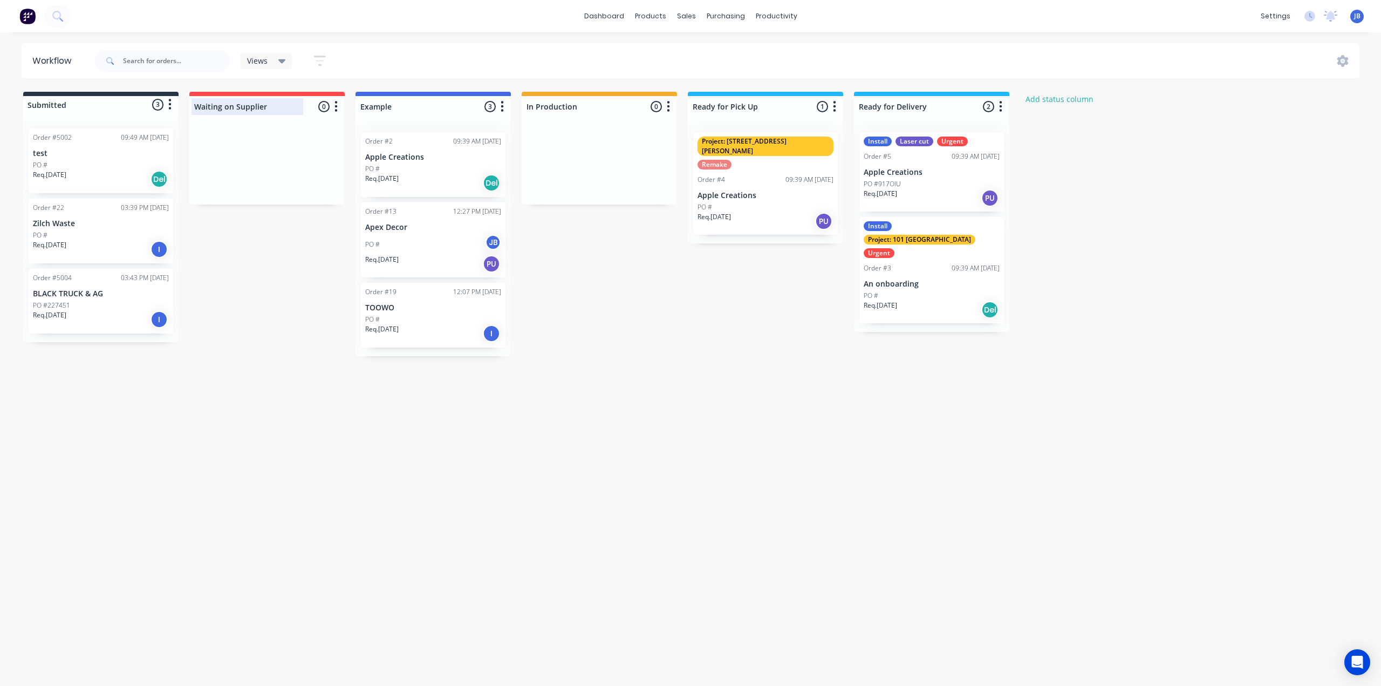
click at [285, 105] on div at bounding box center [266, 106] width 155 height 21
click at [306, 91] on div "Workflow Views Save new view None (Default) edit Show/Hide statuses Show line i…" at bounding box center [686, 353] width 1373 height 621
drag, startPoint x: 307, startPoint y: 96, endPoint x: 394, endPoint y: 96, distance: 86.9
click at [394, 96] on div "Submitted 3 Status colour #273444 hex #273444 Save Cancel Summaries Total order…" at bounding box center [657, 224] width 1330 height 264
drag, startPoint x: 646, startPoint y: 96, endPoint x: 534, endPoint y: 111, distance: 113.3
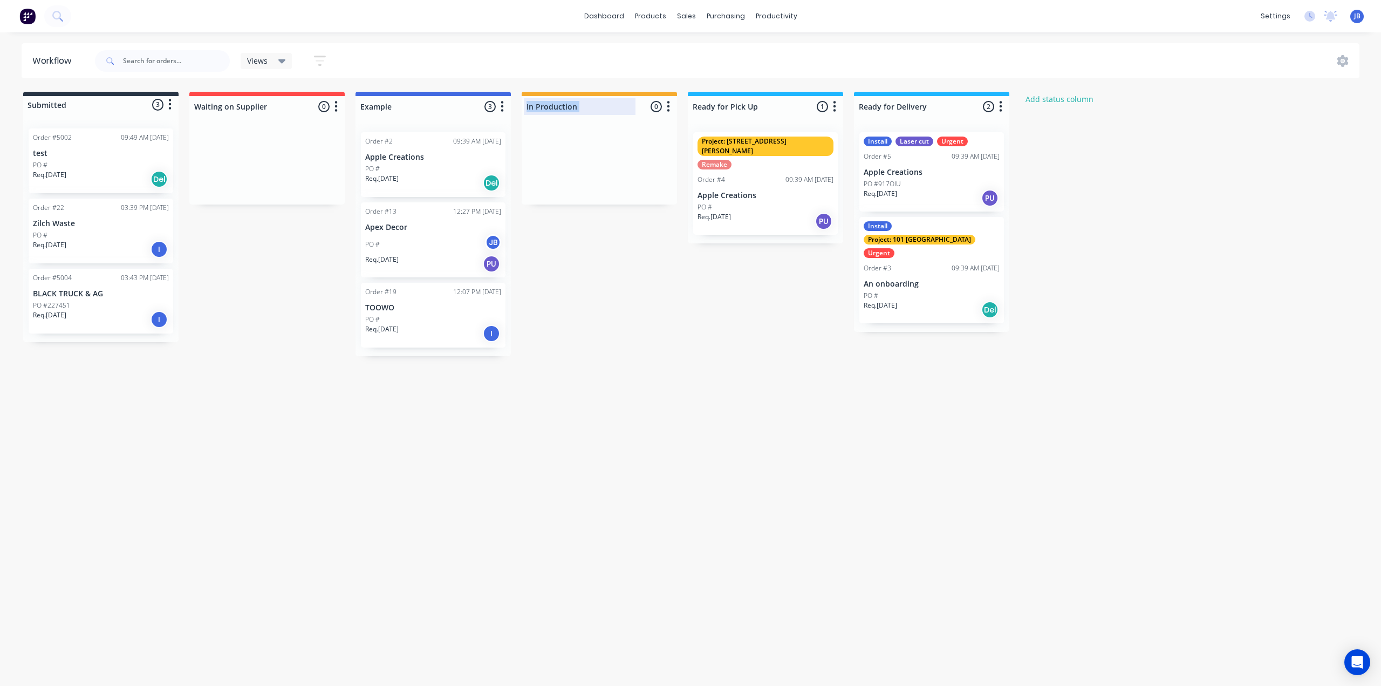
click at [534, 111] on div "In Production 0 Status colour #F6AB2F hex #F6AB2F Save Cancel Notifications Ema…" at bounding box center [599, 104] width 155 height 25
drag, startPoint x: 671, startPoint y: 104, endPoint x: 488, endPoint y: 134, distance: 185.4
click at [488, 134] on div "Submitted 3 Status colour #273444 hex #273444 Save Cancel Summaries Total order…" at bounding box center [657, 224] width 1330 height 264
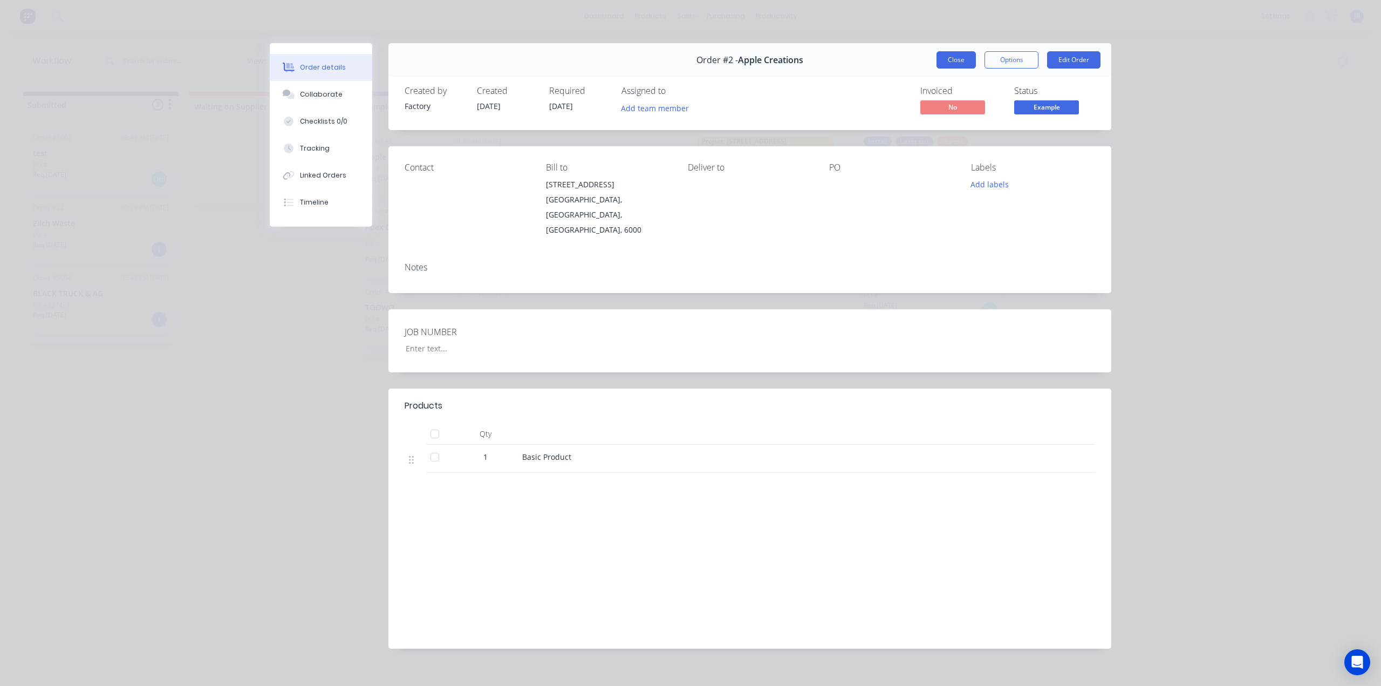
click at [961, 57] on button "Close" at bounding box center [956, 59] width 39 height 17
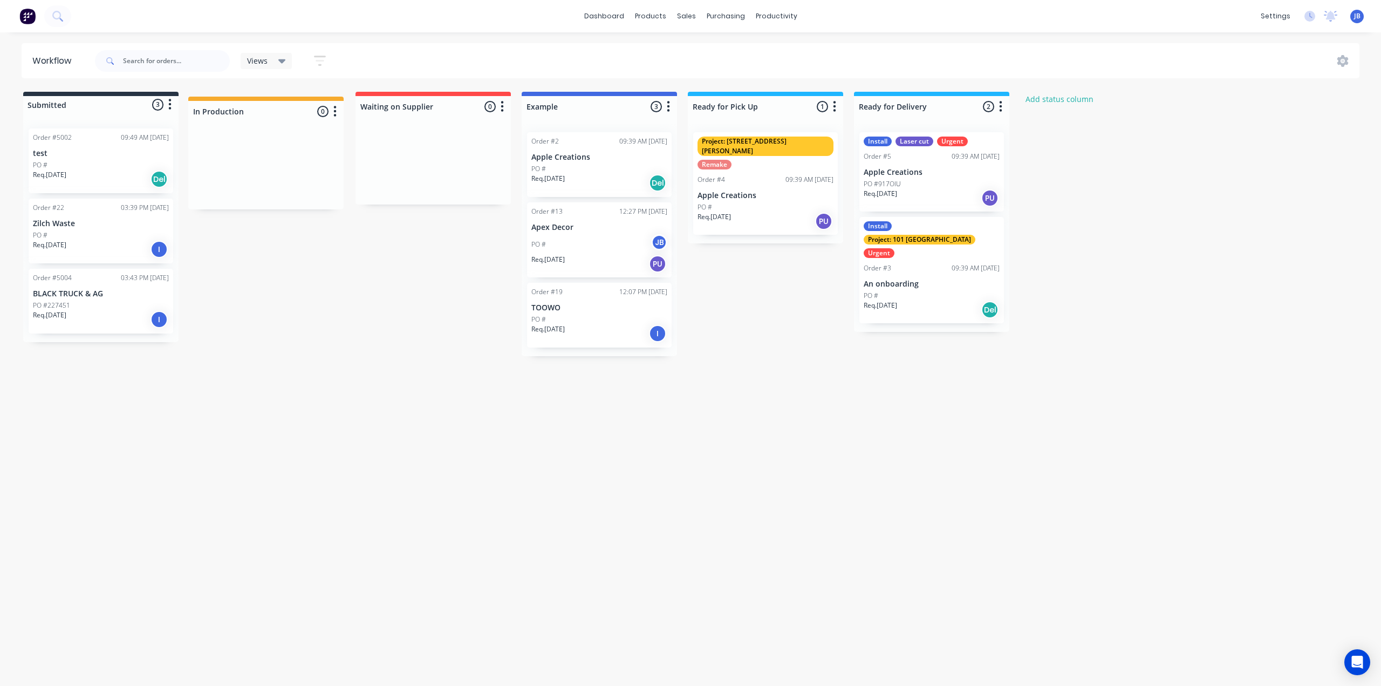
drag, startPoint x: 610, startPoint y: 105, endPoint x: 271, endPoint y: 113, distance: 338.4
click at [271, 113] on div "Submitted 3 Status colour #273444 hex #273444 Save Cancel Summaries Total order…" at bounding box center [657, 224] width 1330 height 264
click at [397, 106] on div at bounding box center [433, 106] width 155 height 21
click at [397, 106] on input "Waiting on Supplier" at bounding box center [413, 106] width 106 height 11
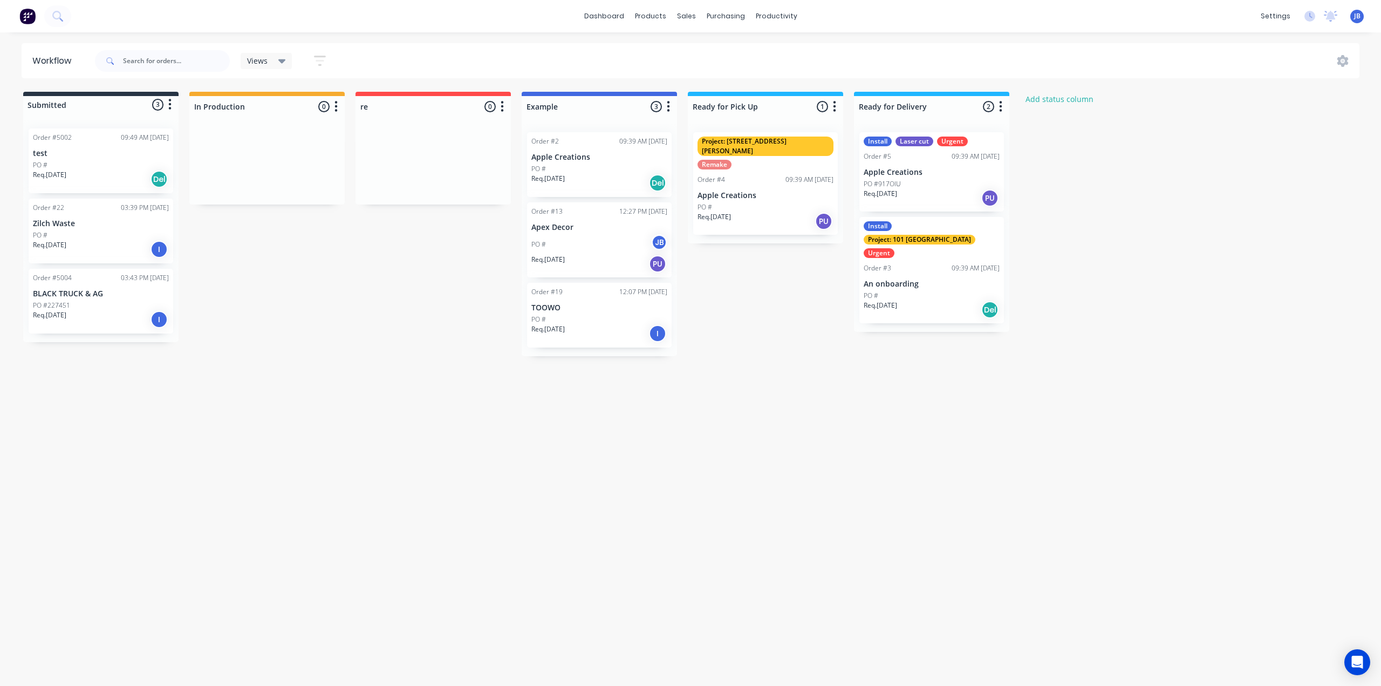
type input "r"
type input "F"
click at [254, 108] on div at bounding box center [266, 106] width 155 height 21
type input "Waiting on Supplier"
click at [254, 108] on input "In Production" at bounding box center [247, 106] width 106 height 11
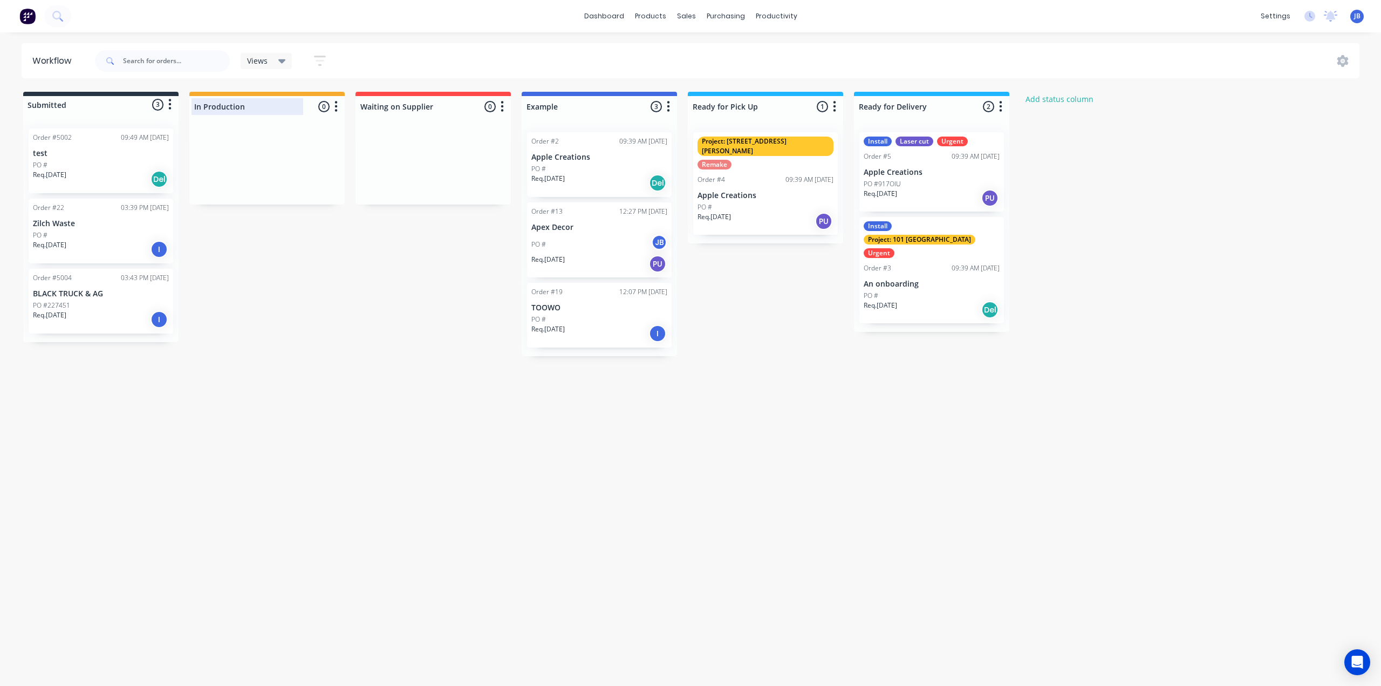
click at [254, 108] on input "In Production" at bounding box center [247, 106] width 106 height 11
click at [79, 103] on div at bounding box center [100, 104] width 155 height 17
click at [51, 106] on div at bounding box center [100, 104] width 155 height 17
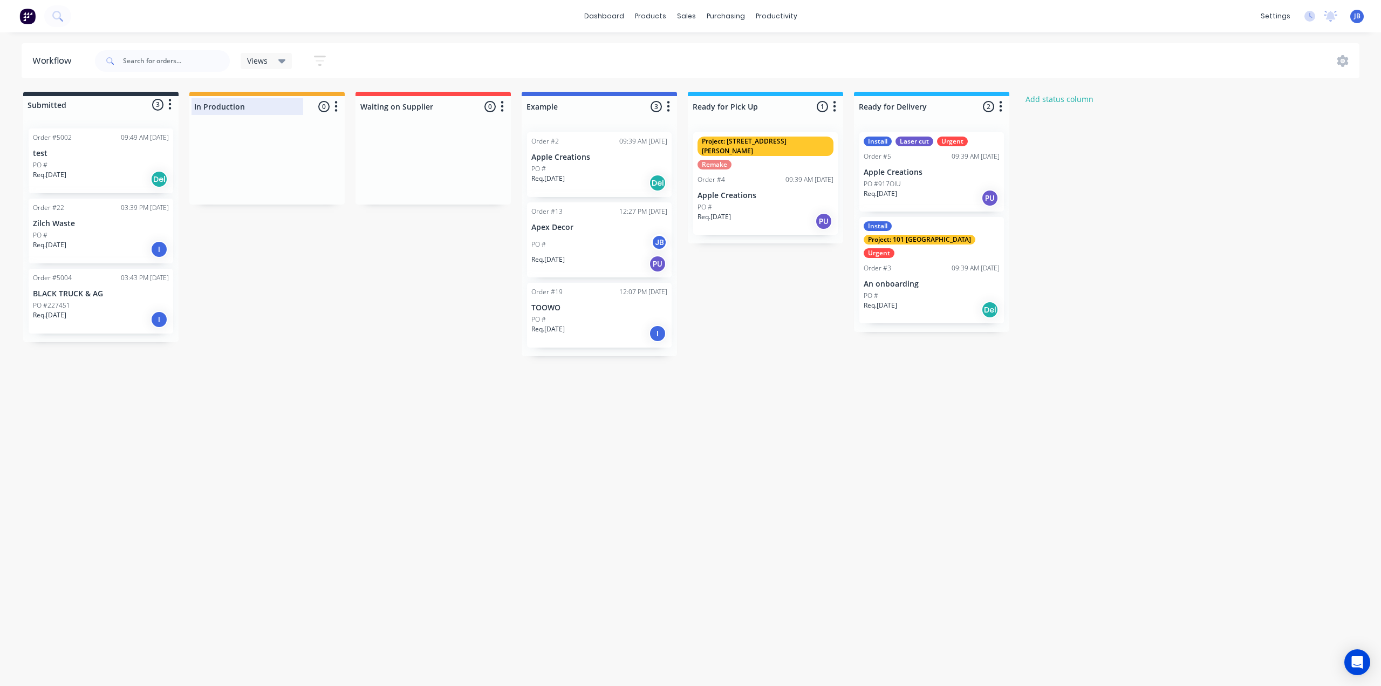
click at [214, 111] on input "In Production" at bounding box center [247, 106] width 106 height 11
click at [393, 103] on div at bounding box center [433, 106] width 155 height 21
click at [396, 106] on input "Waiting on Supplier" at bounding box center [413, 106] width 106 height 11
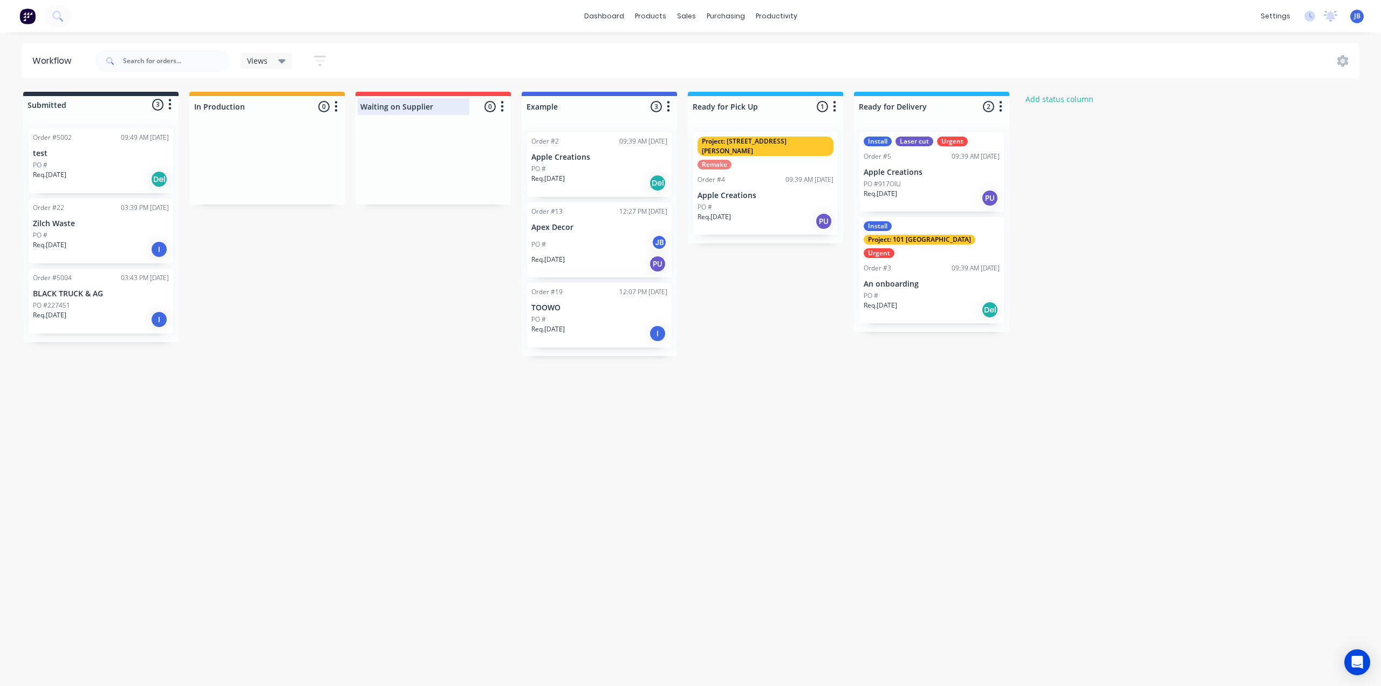
click at [396, 106] on input "Waiting on Supplier" at bounding box center [413, 106] width 106 height 11
click at [258, 99] on div at bounding box center [266, 106] width 155 height 21
click at [258, 99] on div "In Production" at bounding box center [250, 106] width 117 height 17
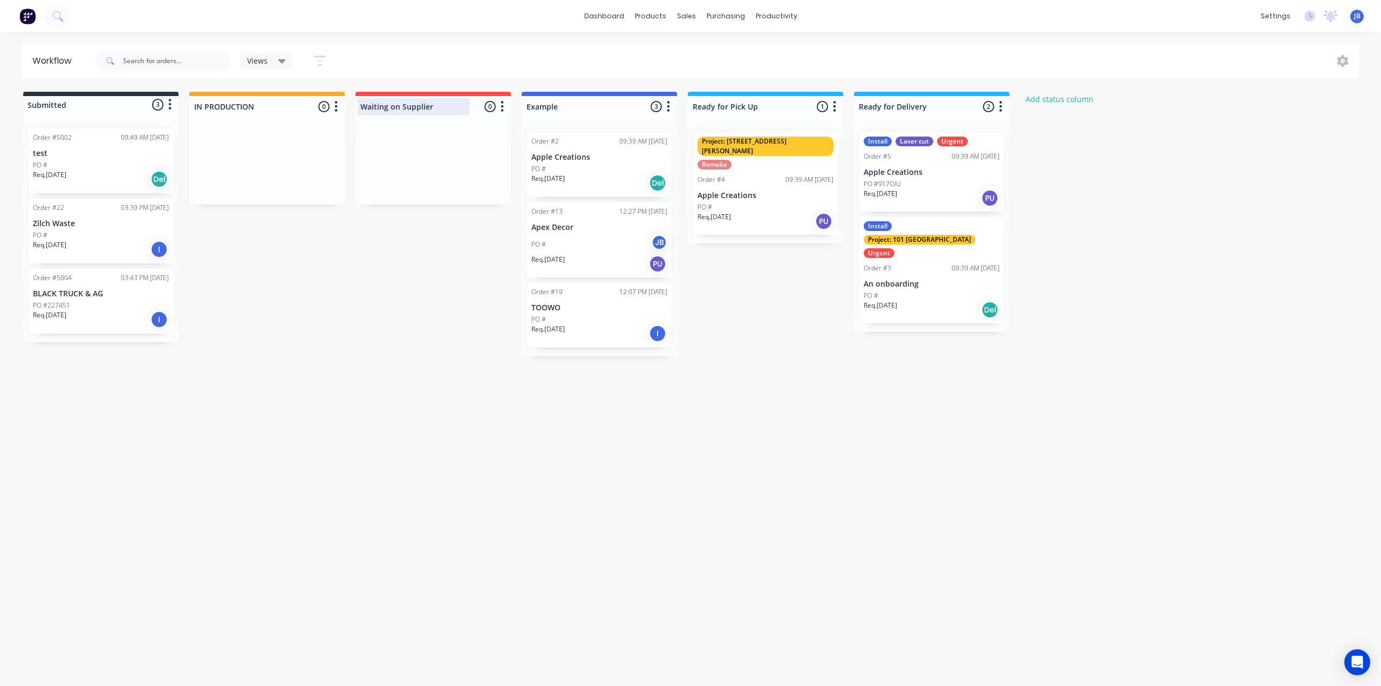
type input "IN PRODUCTION"
click at [448, 105] on div at bounding box center [433, 106] width 155 height 21
click at [449, 105] on input "Waiting on Supplier" at bounding box center [413, 106] width 106 height 11
click at [383, 283] on div "Submitted 3 Status colour #273444 hex #273444 Save Cancel Summaries Total order…" at bounding box center [657, 224] width 1330 height 264
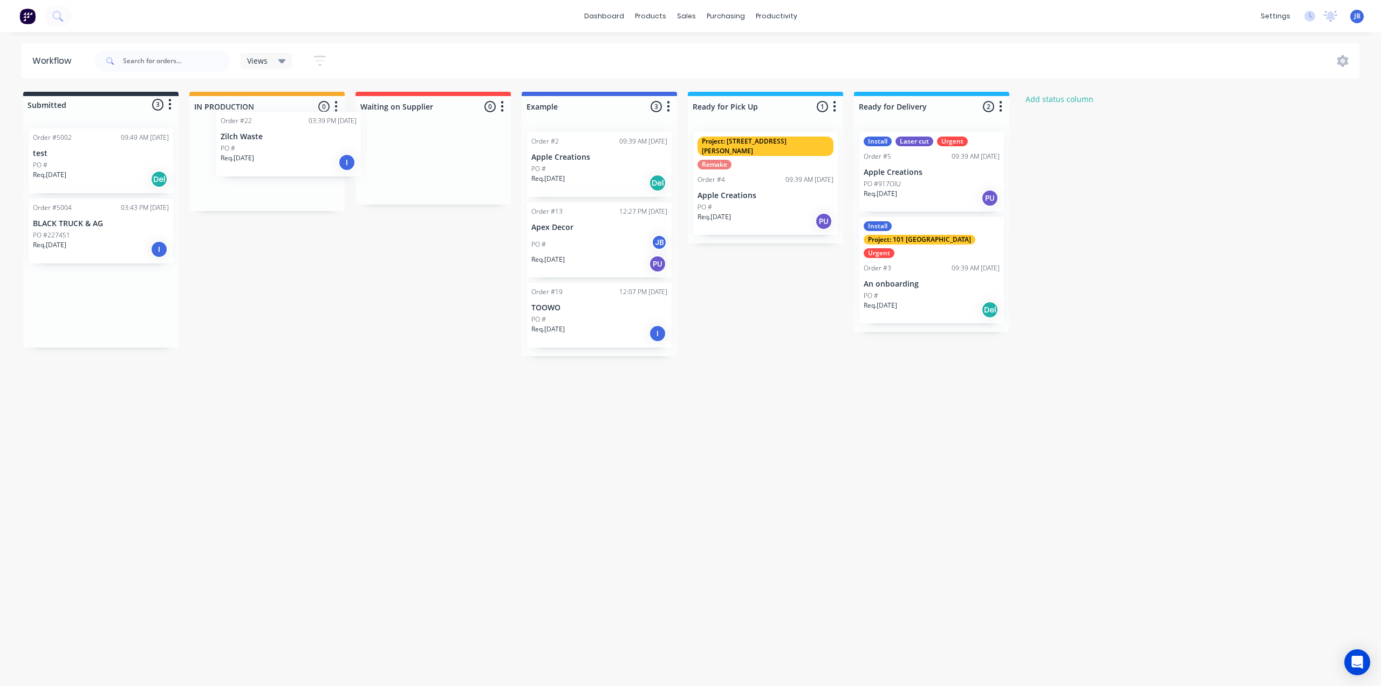
drag, startPoint x: 62, startPoint y: 239, endPoint x: 256, endPoint y: 152, distance: 213.3
click at [256, 152] on div "Submitted 3 Status colour #273444 hex #273444 Save Cancel Summaries Total order…" at bounding box center [657, 224] width 1330 height 264
click at [279, 169] on div "PO #" at bounding box center [267, 169] width 136 height 10
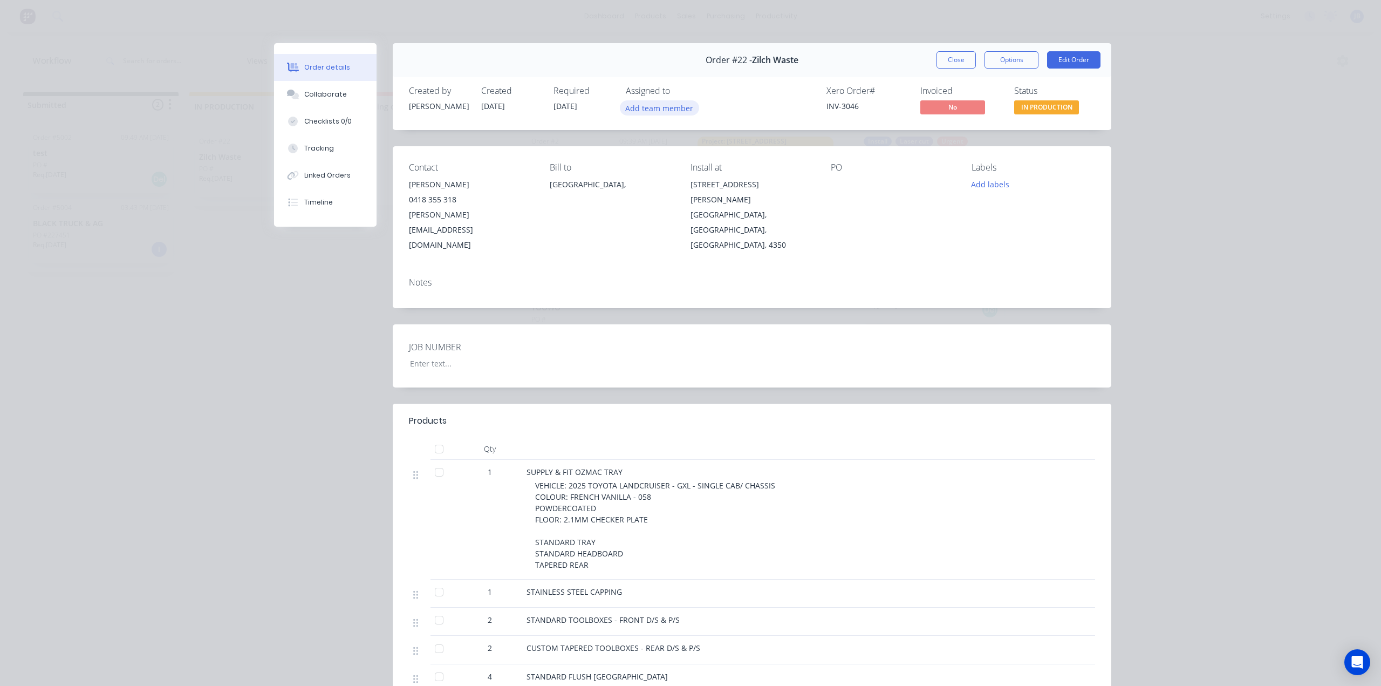
click at [678, 108] on button "Add team member" at bounding box center [659, 107] width 79 height 15
click at [1194, 317] on div "Order details Collaborate Checklists 0/0 Tracking Linked Orders Timeline Order …" at bounding box center [690, 343] width 1381 height 686
click at [299, 387] on div "Order #22 - Zilch Waste Close Options Edit Order Created by [PERSON_NAME] Creat…" at bounding box center [692, 505] width 837 height 925
click at [937, 62] on button "Close" at bounding box center [956, 59] width 39 height 17
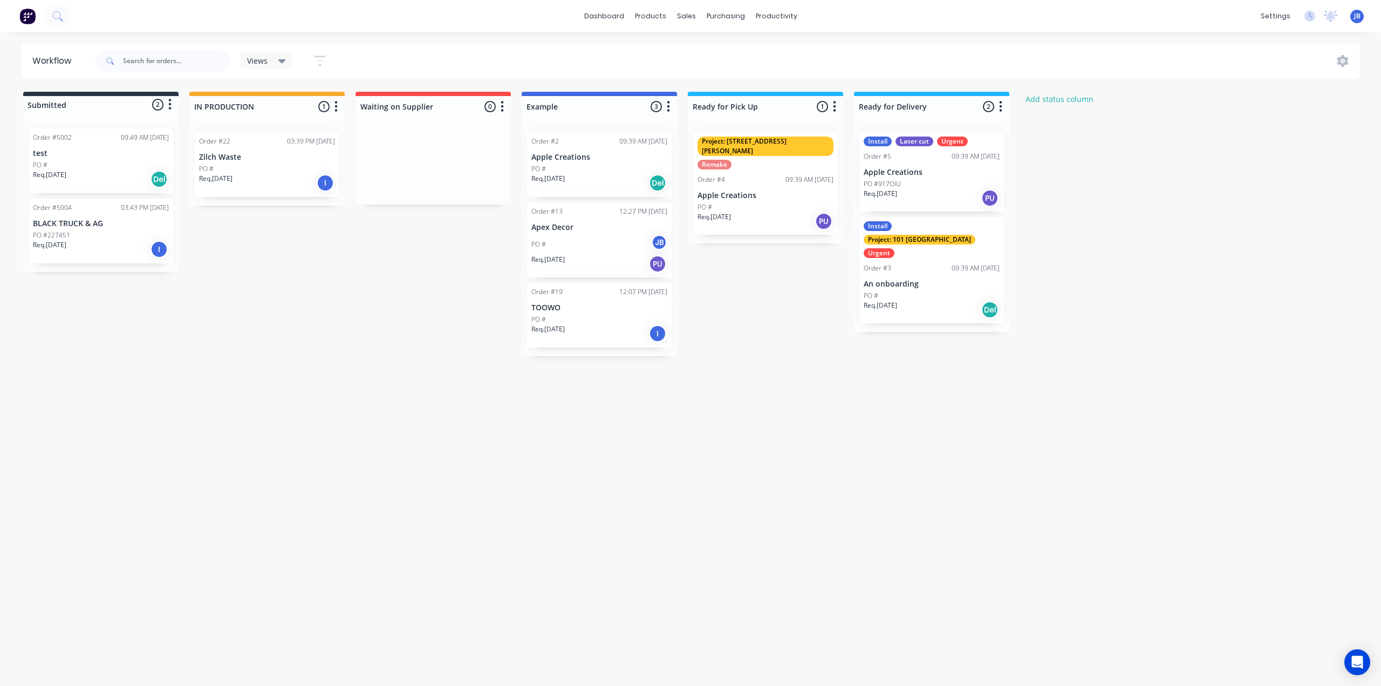
click at [329, 187] on div "I" at bounding box center [325, 182] width 17 height 17
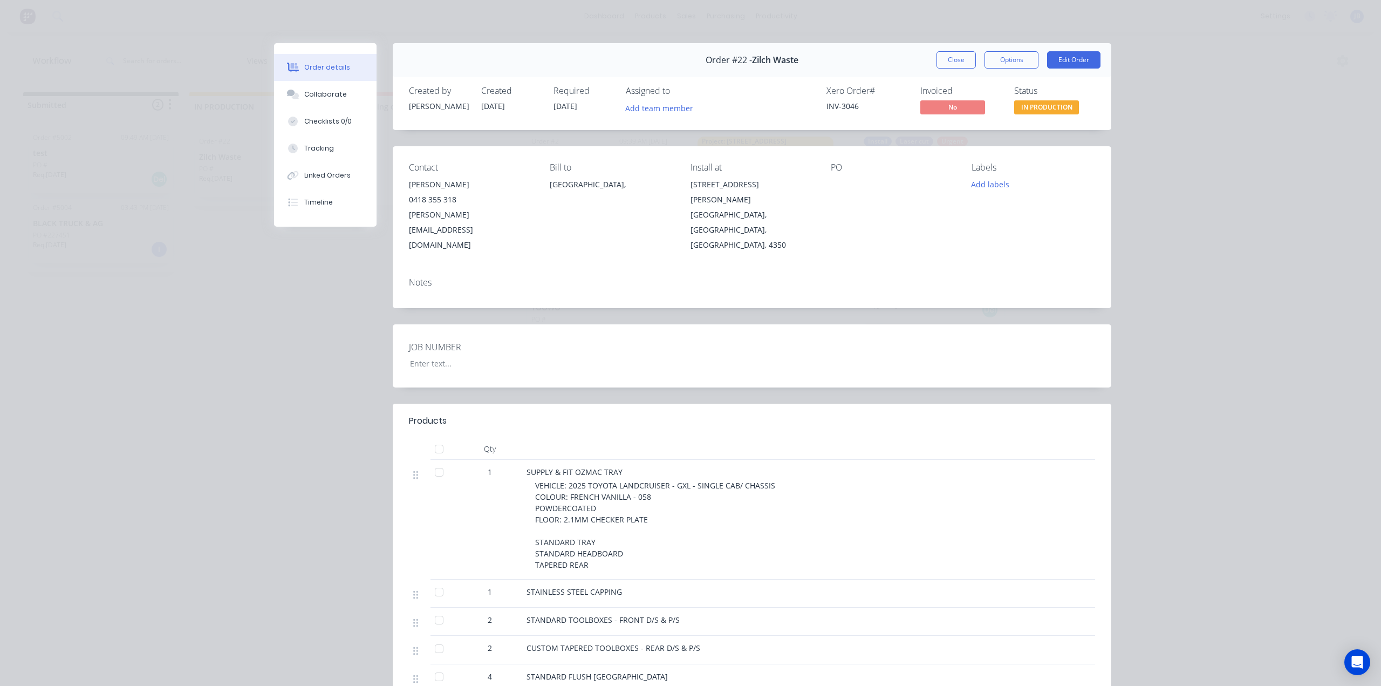
click at [964, 106] on span "No" at bounding box center [953, 106] width 65 height 13
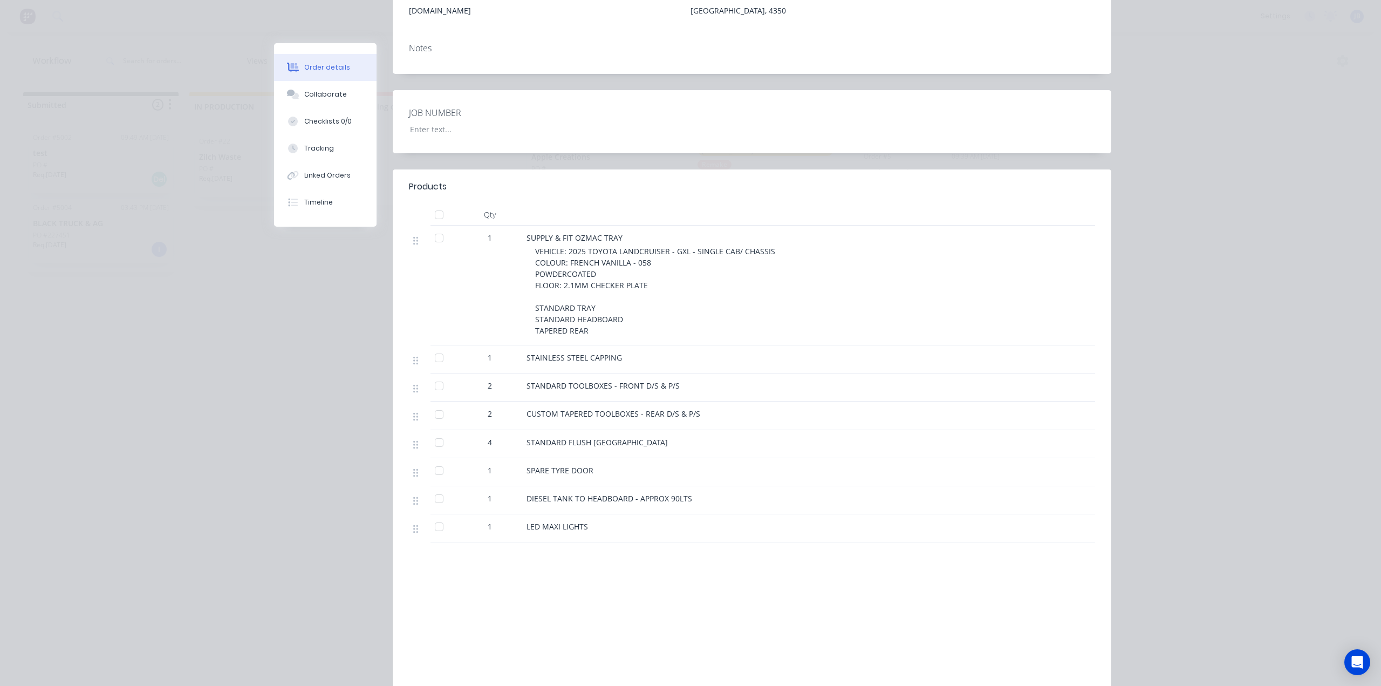
scroll to position [287, 0]
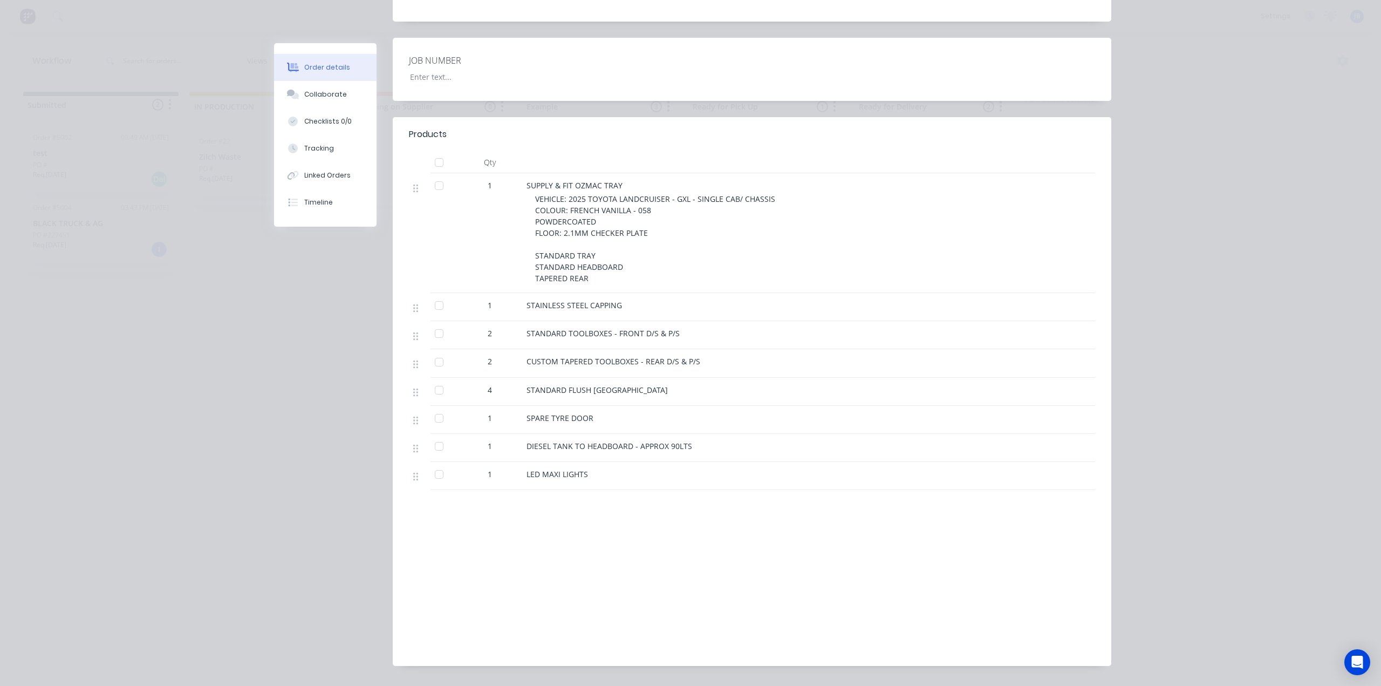
click at [264, 436] on div "Order details Collaborate Checklists 0/0 Tracking Linked Orders Timeline Order …" at bounding box center [690, 219] width 863 height 925
drag, startPoint x: 1271, startPoint y: 104, endPoint x: 1265, endPoint y: 108, distance: 7.0
click at [1268, 105] on div "Order details Collaborate Checklists 0/0 Tracking Linked Orders Timeline Order …" at bounding box center [690, 343] width 1381 height 686
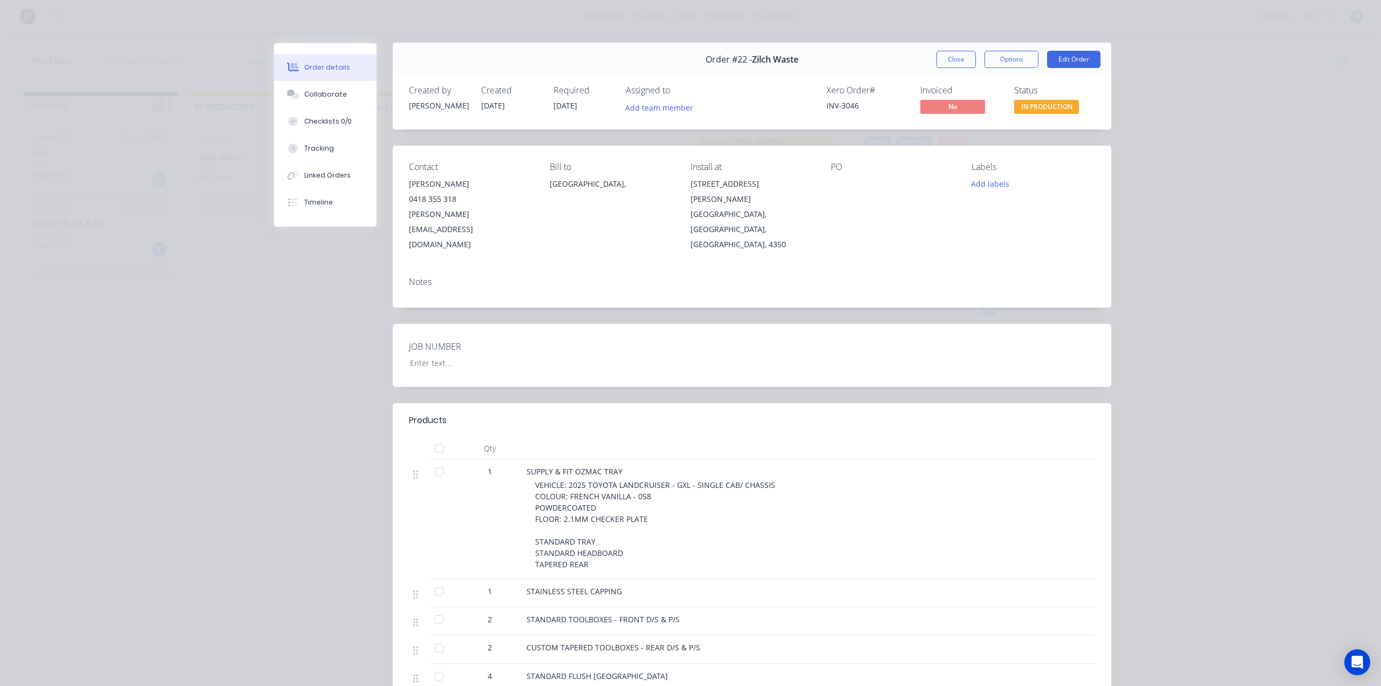
scroll to position [0, 0]
click at [944, 56] on button "Close" at bounding box center [956, 59] width 39 height 17
